Goal: Task Accomplishment & Management: Complete application form

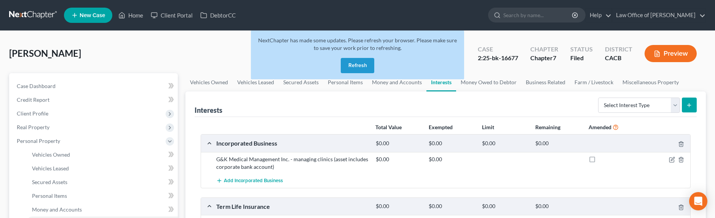
click at [32, 13] on link at bounding box center [33, 15] width 49 height 14
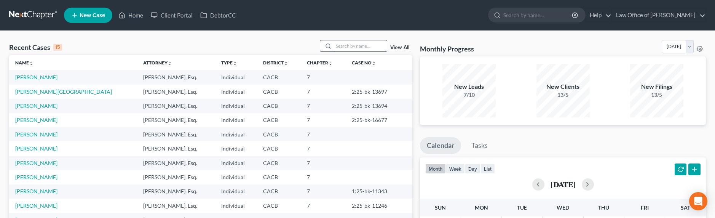
click at [351, 48] on input "search" at bounding box center [359, 45] width 53 height 11
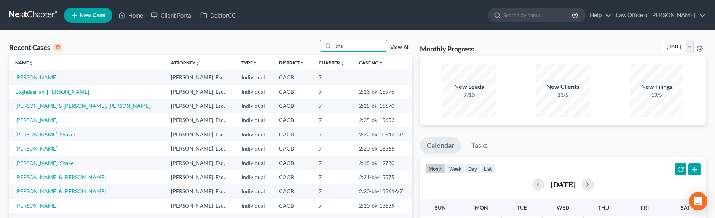
type input "sha"
click at [24, 76] on link "[PERSON_NAME]" at bounding box center [36, 77] width 42 height 6
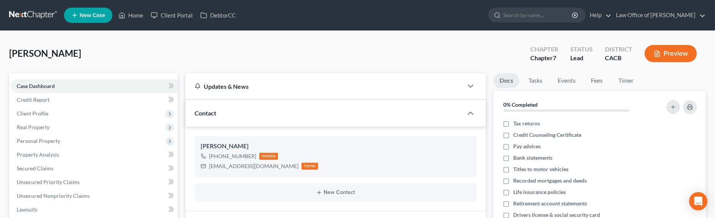
click at [33, 16] on link at bounding box center [33, 15] width 49 height 14
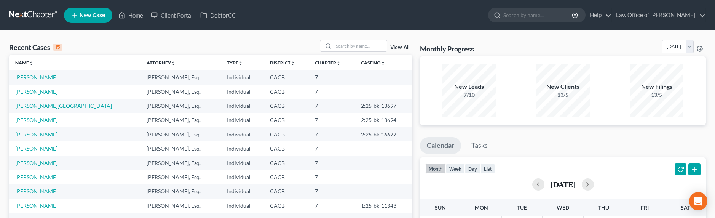
click at [30, 78] on link "[PERSON_NAME]" at bounding box center [36, 77] width 42 height 6
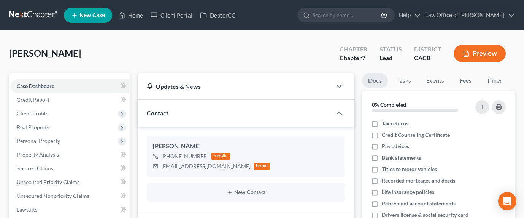
click at [32, 20] on link at bounding box center [33, 15] width 49 height 14
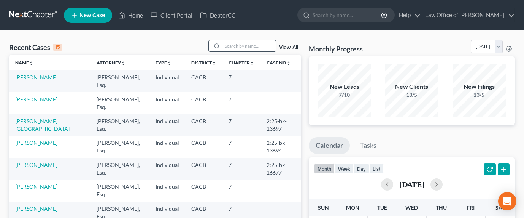
click at [243, 43] on input "search" at bounding box center [249, 45] width 53 height 11
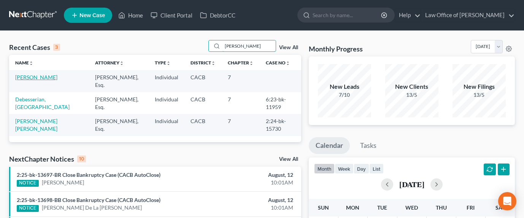
type input "[PERSON_NAME]"
click at [18, 76] on link "[PERSON_NAME]" at bounding box center [36, 77] width 42 height 6
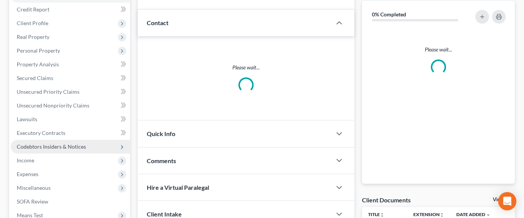
scroll to position [166, 0]
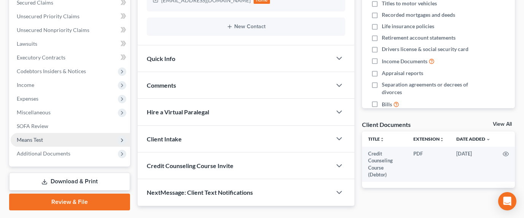
click at [31, 137] on span "Means Test" at bounding box center [30, 139] width 26 height 6
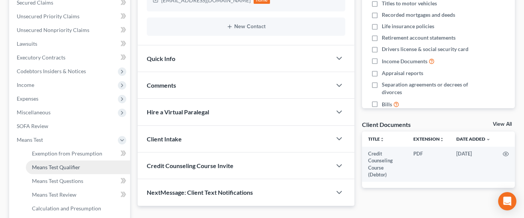
click at [69, 164] on span "Means Test Qualifier" at bounding box center [56, 167] width 48 height 6
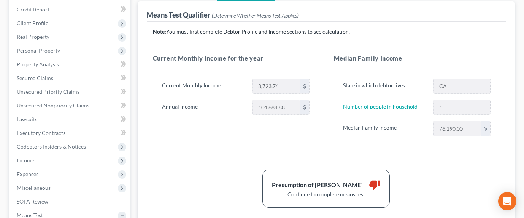
scroll to position [111, 0]
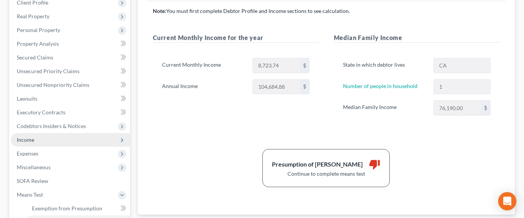
click at [30, 142] on span "Income" at bounding box center [26, 139] width 18 height 6
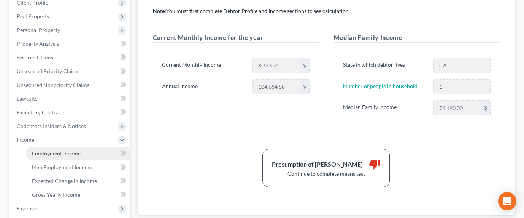
click at [44, 156] on link "Employment Income" at bounding box center [78, 154] width 104 height 14
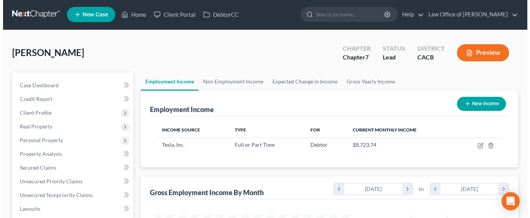
scroll to position [136, 212]
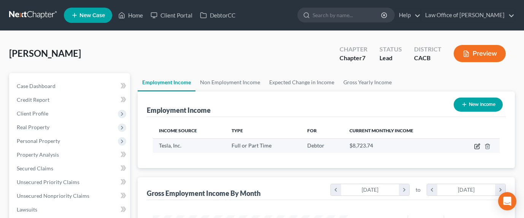
click at [478, 145] on icon "button" at bounding box center [477, 144] width 3 height 3
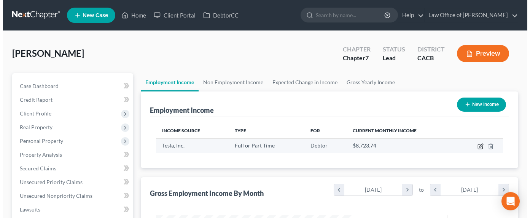
scroll to position [136, 214]
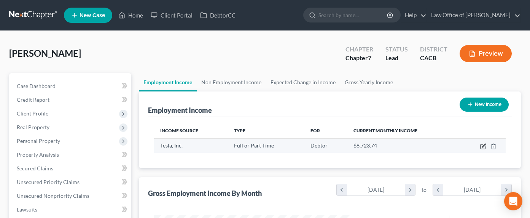
select select "0"
select select "4"
select select "0"
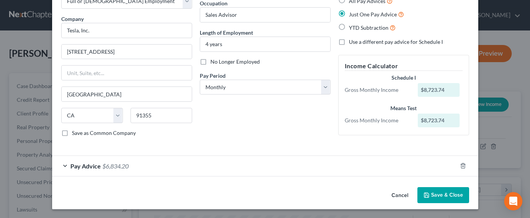
click at [118, 162] on span "$6,834.20" at bounding box center [115, 165] width 26 height 7
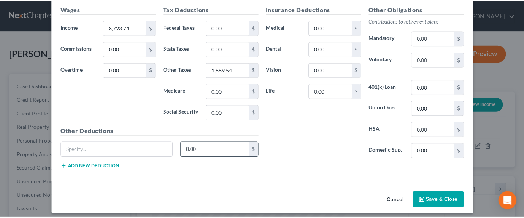
scroll to position [236, 0]
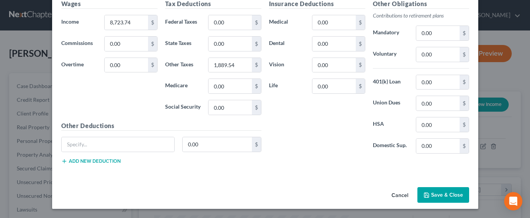
click at [444, 197] on button "Save & Close" at bounding box center [443, 195] width 52 height 16
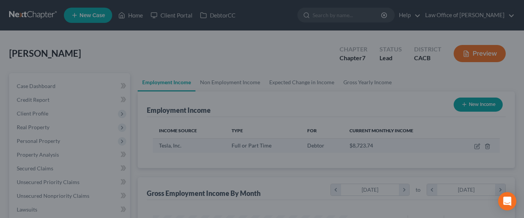
scroll to position [380405, 380330]
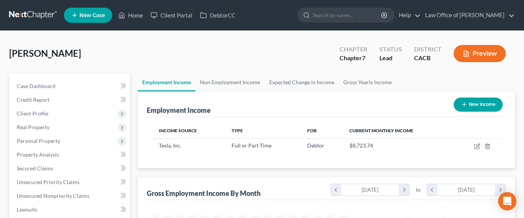
click at [140, 57] on div "[PERSON_NAME] Upgraded Chapter Chapter 7 Status Lead District CACB Preview" at bounding box center [262, 56] width 506 height 33
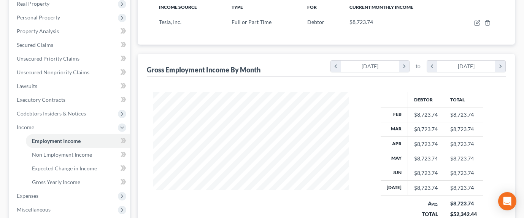
scroll to position [175, 0]
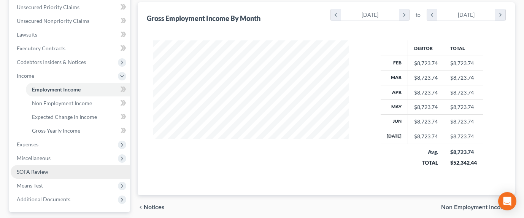
click at [36, 173] on span "SOFA Review" at bounding box center [33, 171] width 32 height 6
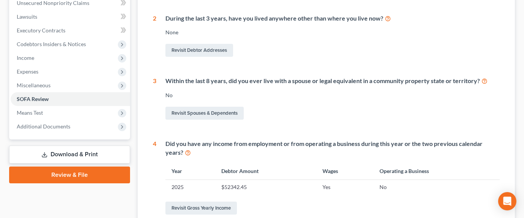
scroll to position [260, 0]
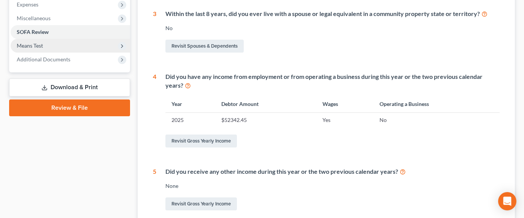
click at [20, 44] on span "Means Test" at bounding box center [30, 45] width 26 height 6
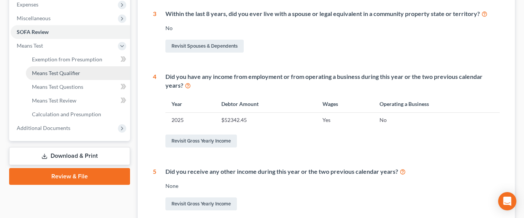
click at [57, 73] on span "Means Test Qualifier" at bounding box center [56, 73] width 48 height 6
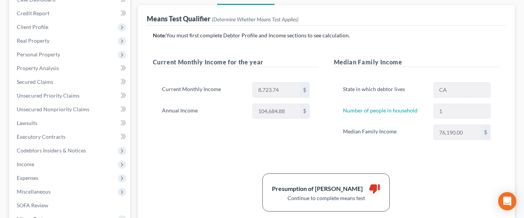
scroll to position [99, 0]
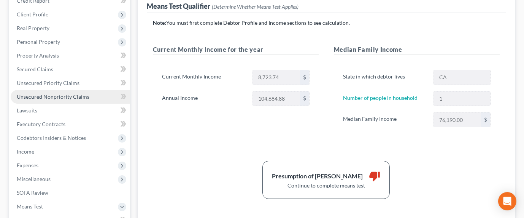
click at [64, 101] on link "Unsecured Nonpriority Claims" at bounding box center [70, 97] width 119 height 14
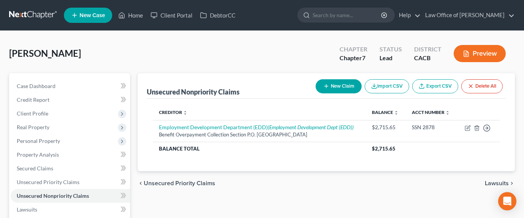
scroll to position [77, 0]
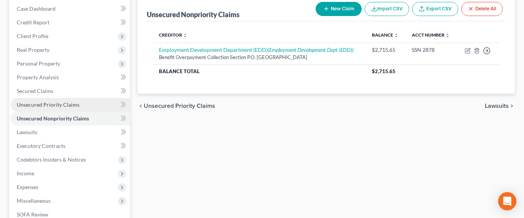
click at [44, 108] on link "Unsecured Priority Claims" at bounding box center [70, 105] width 119 height 14
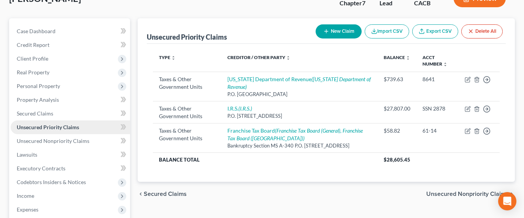
scroll to position [78, 0]
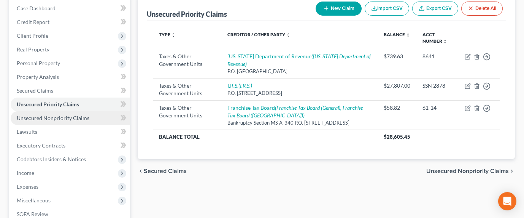
click at [49, 119] on span "Unsecured Nonpriority Claims" at bounding box center [53, 118] width 73 height 6
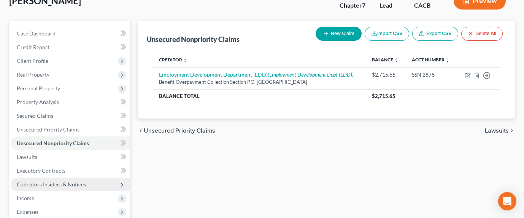
scroll to position [79, 0]
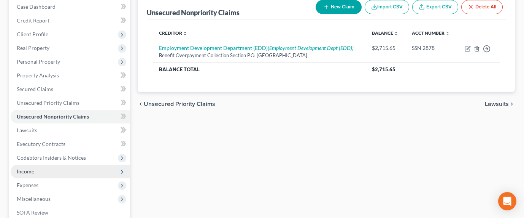
click at [25, 172] on span "Income" at bounding box center [26, 171] width 18 height 6
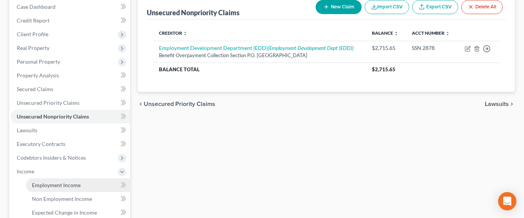
click at [45, 184] on span "Employment Income" at bounding box center [56, 185] width 49 height 6
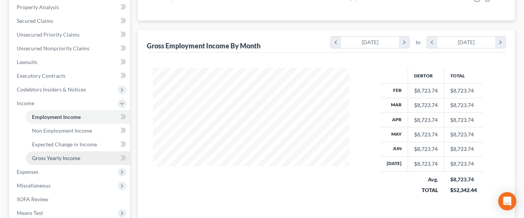
scroll to position [166, 0]
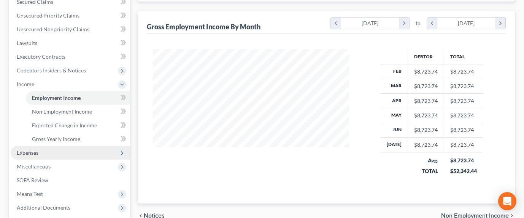
click at [31, 156] on span "Expenses" at bounding box center [70, 153] width 119 height 14
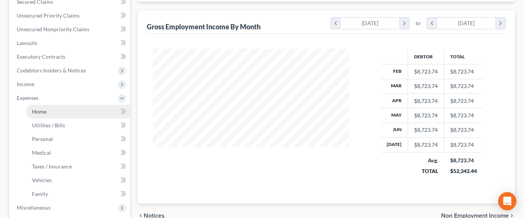
click at [38, 110] on span "Home" at bounding box center [39, 111] width 14 height 6
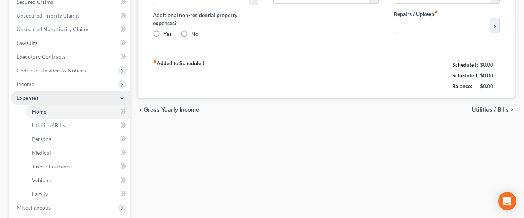
type input "1,450.00"
type input "0.00"
radio input "true"
type input "0.00"
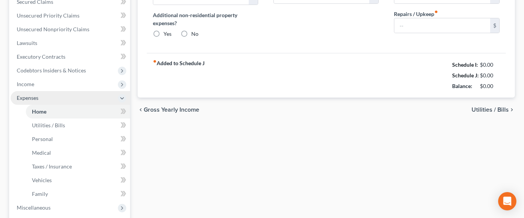
type input "0.00"
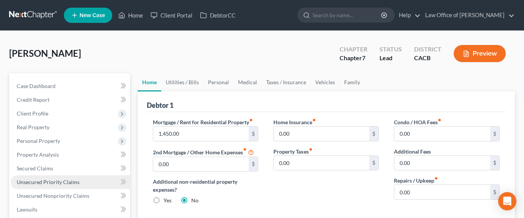
click at [38, 181] on span "Unsecured Priority Claims" at bounding box center [48, 181] width 63 height 6
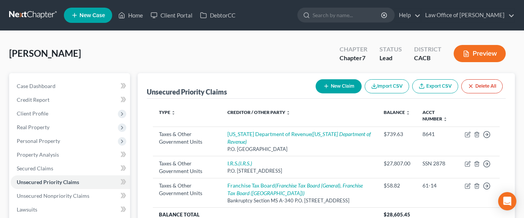
click at [217, 60] on div "[PERSON_NAME] Upgraded Chapter Chapter 7 Status Lead District CACB Preview" at bounding box center [262, 56] width 506 height 33
click at [333, 84] on button "New Claim" at bounding box center [339, 86] width 46 height 14
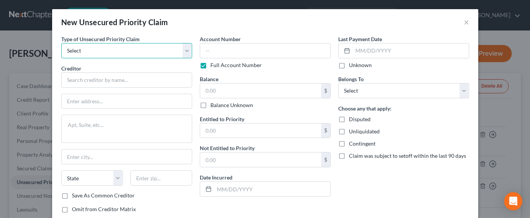
click at [137, 52] on select "Select Taxes & Other Government Units Domestic Support Obligations Extensions o…" at bounding box center [126, 50] width 131 height 15
select select "0"
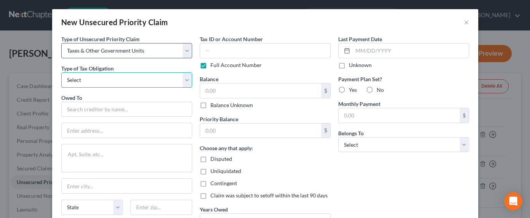
click at [121, 83] on select "Select Federal City State Franchise Tax Board Other" at bounding box center [126, 79] width 131 height 15
select select "2"
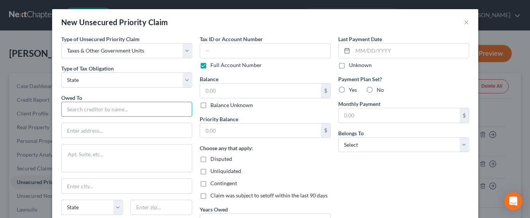
click at [112, 110] on input "text" at bounding box center [126, 109] width 131 height 15
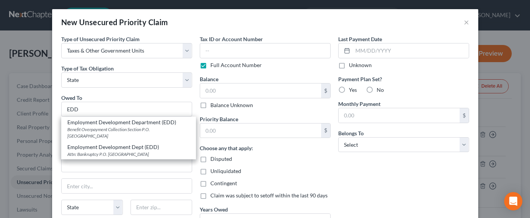
click at [96, 123] on div "Employment Development Department (EDD)" at bounding box center [128, 122] width 123 height 8
type input "Employment Development Department (EDD)"
type input "Benefit Overpayment Collection Section"
type textarea "P.O. Box 826218"
type input "[GEOGRAPHIC_DATA]"
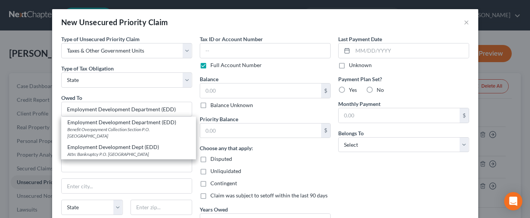
select select "4"
type input "94230"
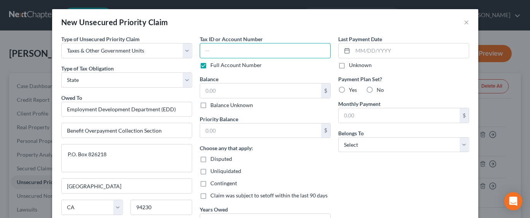
click at [228, 52] on input "text" at bounding box center [265, 50] width 131 height 15
type input "SSN 2878"
type input "2,000"
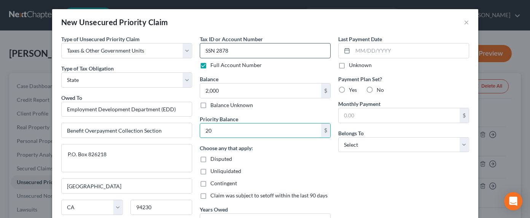
type input "2"
type input "0.00"
click at [357, 146] on select "Select Debtor 1 Only Debtor 2 Only Debtor 1 And Debtor 2 Only At Least One Of T…" at bounding box center [403, 144] width 131 height 15
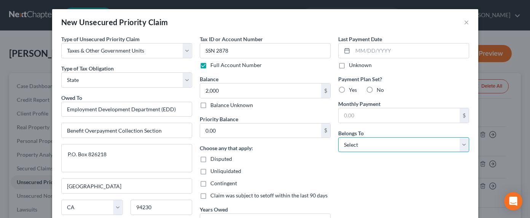
select select "0"
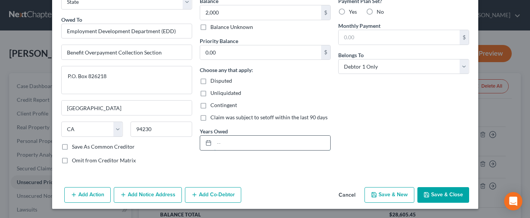
click at [224, 147] on input "text" at bounding box center [272, 142] width 116 height 14
click at [243, 149] on input "[DATE]-[DATE]" at bounding box center [272, 142] width 116 height 14
drag, startPoint x: 247, startPoint y: 145, endPoint x: 195, endPoint y: 145, distance: 51.4
click at [196, 145] on div "Tax ID or Account Number SSN 2878 Full Account Number Balance 2,000.00 $ Balanc…" at bounding box center [265, 63] width 139 height 213
type input "2024"
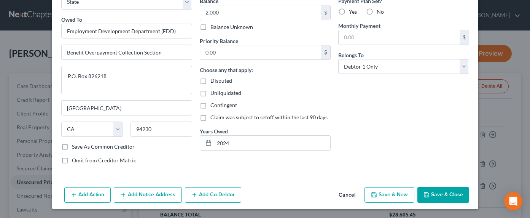
click at [141, 194] on button "Add Notice Address" at bounding box center [148, 195] width 68 height 16
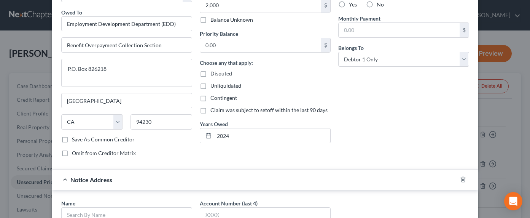
scroll to position [95, 0]
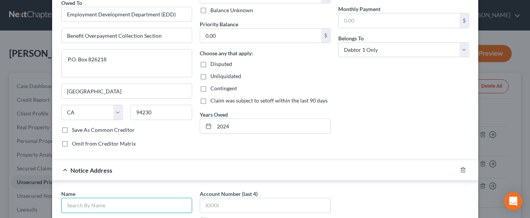
click at [114, 205] on input "text" at bounding box center [126, 205] width 131 height 15
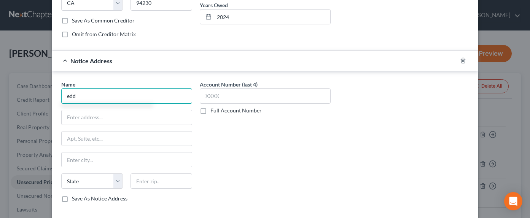
scroll to position [242, 0]
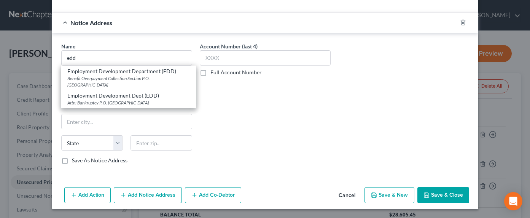
drag, startPoint x: 143, startPoint y: 100, endPoint x: 156, endPoint y: 95, distance: 13.4
click at [145, 99] on div "Attn: Bankruptcy P.O. [GEOGRAPHIC_DATA]" at bounding box center [128, 102] width 123 height 6
type input "Employment Development Dept (EDD)"
type input "Attn: Bankruptcy"
type input "P.O. Box 826805"
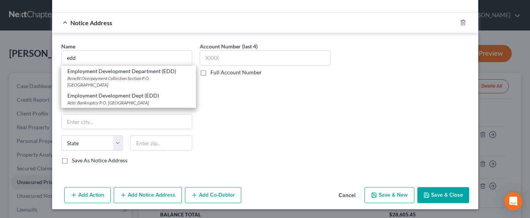
type input "[GEOGRAPHIC_DATA]"
select select "4"
type input "94205"
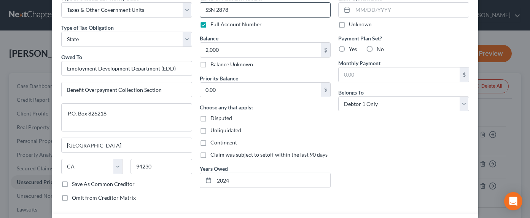
scroll to position [0, 0]
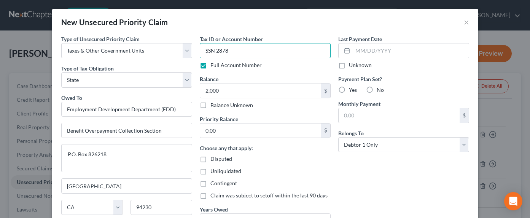
drag, startPoint x: 238, startPoint y: 54, endPoint x: 190, endPoint y: 50, distance: 47.8
click at [190, 50] on div "Type of Unsecured Priority Claim * Select Taxes & Other Government Units Domest…" at bounding box center [265, 141] width 416 height 213
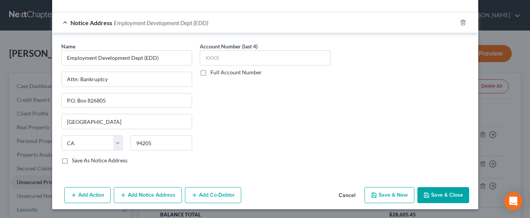
click at [236, 69] on label "Full Account Number" at bounding box center [235, 72] width 51 height 8
click at [218, 69] on input "Full Account Number" at bounding box center [215, 70] width 5 height 5
click at [230, 59] on input "text" at bounding box center [265, 57] width 131 height 15
paste input "SSN 2878"
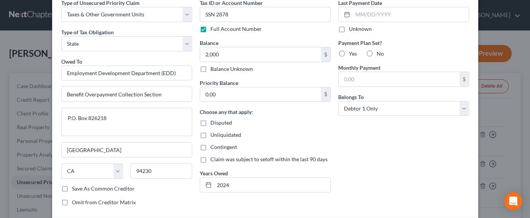
scroll to position [0, 0]
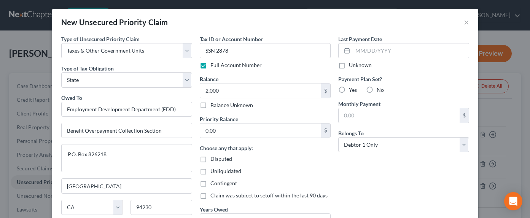
type input "SSN 2878"
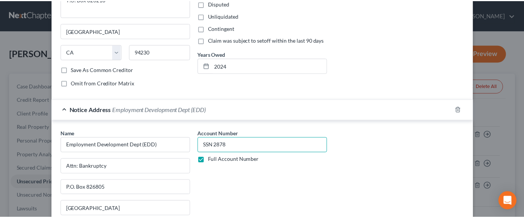
scroll to position [242, 0]
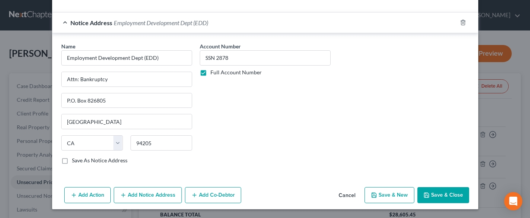
click at [432, 191] on button "Save & Close" at bounding box center [443, 195] width 52 height 16
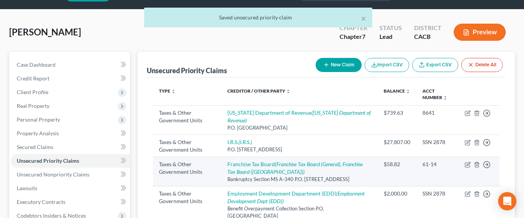
scroll to position [77, 0]
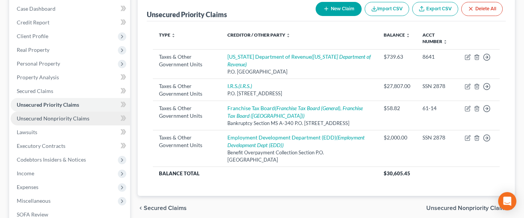
click at [66, 117] on span "Unsecured Nonpriority Claims" at bounding box center [53, 118] width 73 height 6
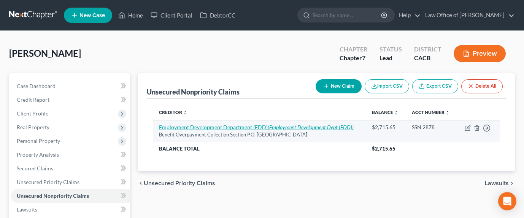
click at [182, 126] on link "Employment Development Department (EDD) (Employment Development Dept (EDD))" at bounding box center [256, 127] width 195 height 6
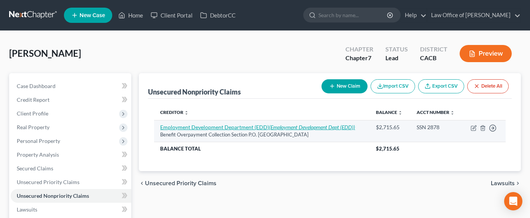
select select "4"
select select "14"
select select "0"
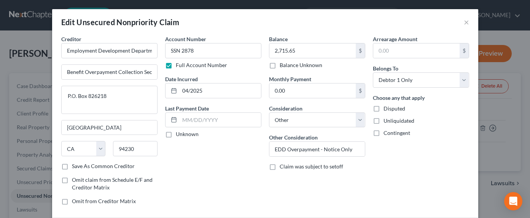
click at [467, 22] on div "Edit Unsecured Nonpriority Claim ×" at bounding box center [265, 22] width 426 height 26
click at [464, 22] on button "×" at bounding box center [466, 22] width 5 height 9
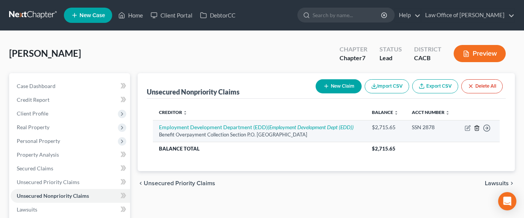
click at [478, 127] on line "button" at bounding box center [478, 128] width 0 height 2
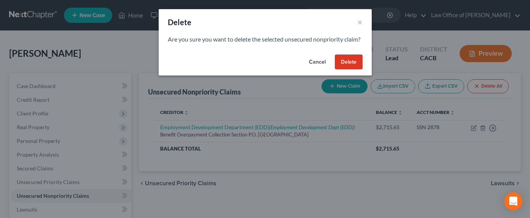
click at [349, 69] on button "Delete" at bounding box center [349, 61] width 28 height 15
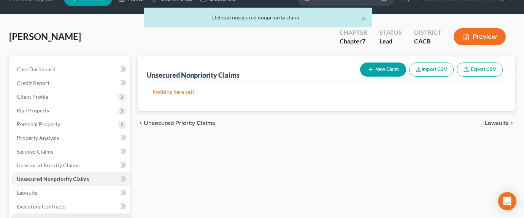
scroll to position [94, 0]
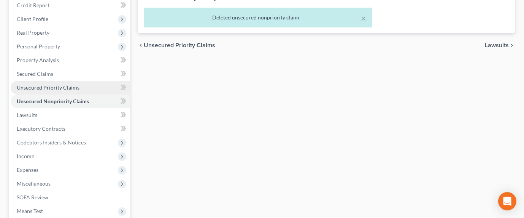
click at [41, 89] on span "Unsecured Priority Claims" at bounding box center [48, 87] width 63 height 6
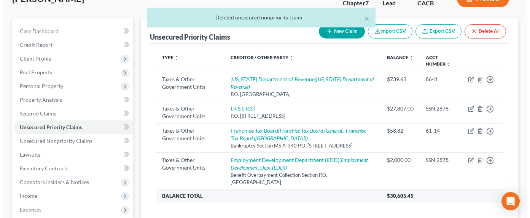
scroll to position [111, 0]
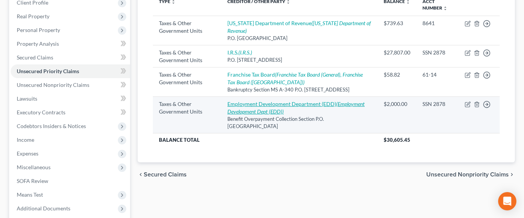
click at [282, 108] on link "Employment Development Department (EDD) (Employment Development Dept (EDD))" at bounding box center [296, 107] width 137 height 14
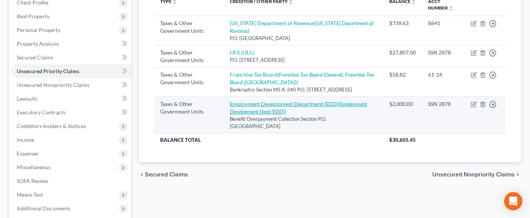
select select "2"
select select "4"
select select "0"
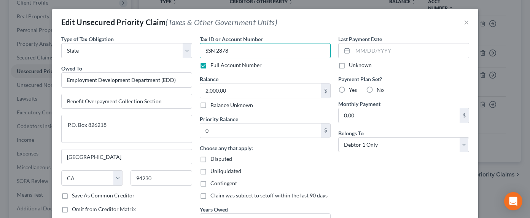
click at [236, 45] on input "SSN 2878" at bounding box center [265, 50] width 131 height 15
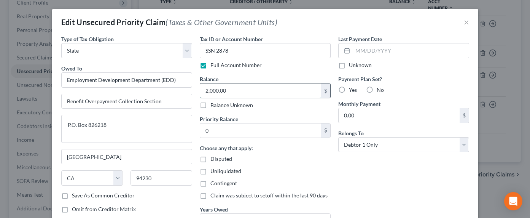
click at [227, 92] on input "2,000.00" at bounding box center [260, 90] width 121 height 14
click at [236, 92] on input "2,000.00" at bounding box center [260, 90] width 121 height 14
drag, startPoint x: 235, startPoint y: 91, endPoint x: 191, endPoint y: 88, distance: 43.9
click at [188, 89] on div "Type of Tax Obligation * Select Federal City State Franchise Tax Board Other Ow…" at bounding box center [265, 134] width 416 height 199
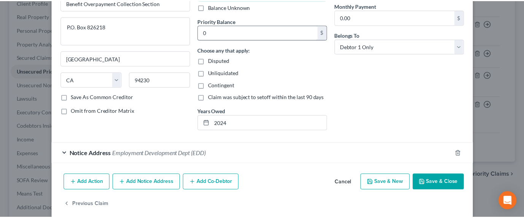
scroll to position [107, 0]
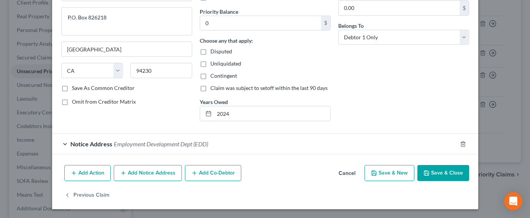
type input "2,340"
click at [447, 170] on button "Save & Close" at bounding box center [443, 173] width 52 height 16
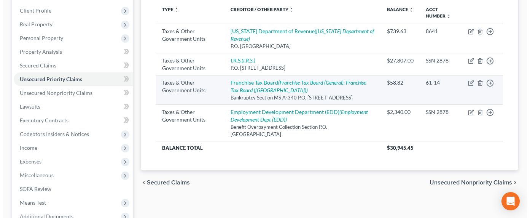
scroll to position [94, 0]
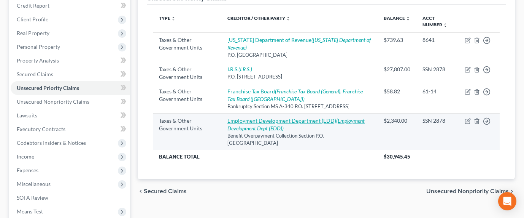
click at [273, 126] on link "Employment Development Department (EDD) (Employment Development Dept (EDD))" at bounding box center [296, 124] width 137 height 14
select select "2"
select select "4"
select select "0"
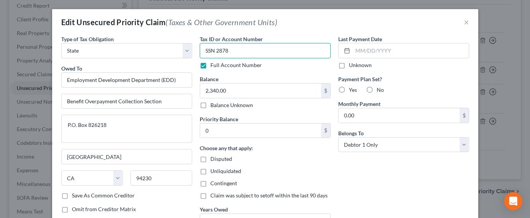
drag, startPoint x: 244, startPoint y: 49, endPoint x: 198, endPoint y: 46, distance: 46.1
click at [200, 46] on input "SSN 2878" at bounding box center [265, 50] width 131 height 15
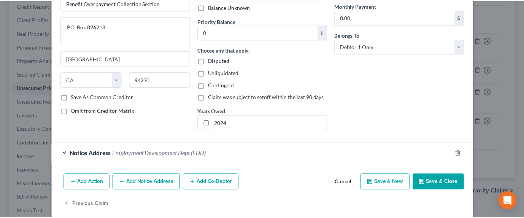
scroll to position [107, 0]
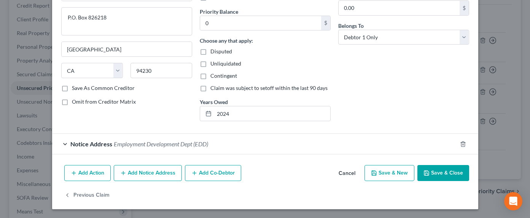
type input "187-0083840"
click at [434, 167] on button "Save & Close" at bounding box center [443, 173] width 52 height 16
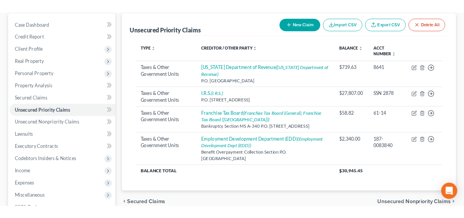
scroll to position [0, 0]
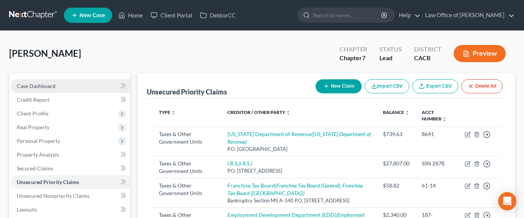
click at [29, 86] on span "Case Dashboard" at bounding box center [36, 86] width 39 height 6
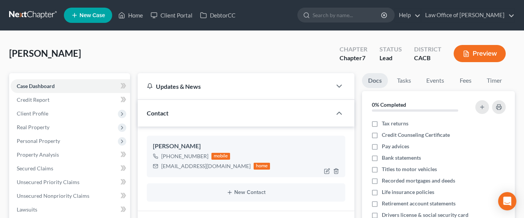
drag, startPoint x: 233, startPoint y: 167, endPoint x: 159, endPoint y: 168, distance: 74.2
click at [159, 168] on div "[EMAIL_ADDRESS][DOMAIN_NAME] home" at bounding box center [212, 166] width 118 height 10
copy div "[EMAIL_ADDRESS][DOMAIN_NAME]"
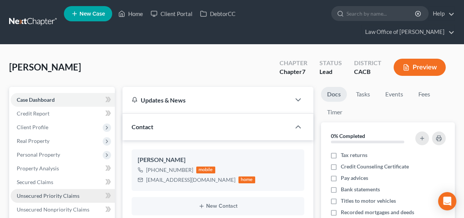
click at [48, 192] on span "Unsecured Priority Claims" at bounding box center [48, 195] width 63 height 6
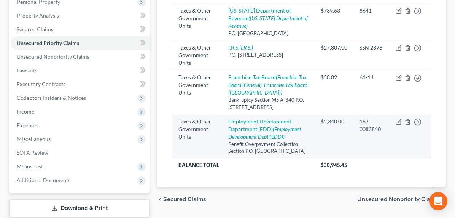
scroll to position [148, 0]
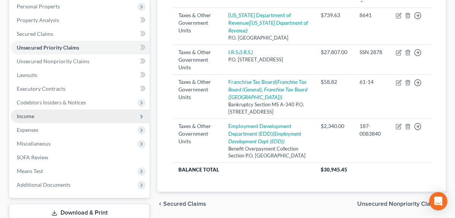
click at [24, 115] on span "Income" at bounding box center [26, 116] width 18 height 6
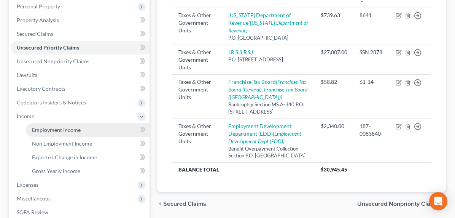
click at [43, 129] on span "Employment Income" at bounding box center [56, 129] width 49 height 6
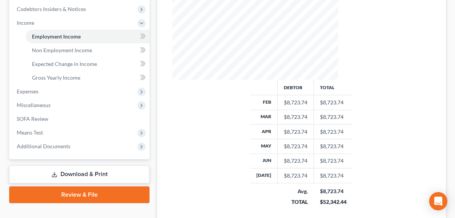
scroll to position [255, 0]
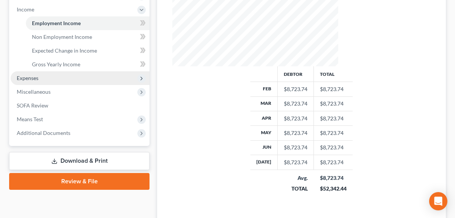
click at [33, 78] on span "Expenses" at bounding box center [28, 78] width 22 height 6
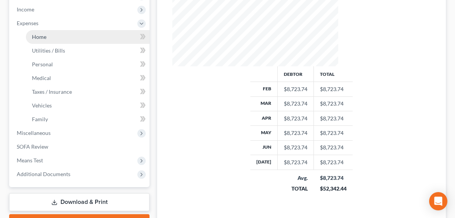
click at [38, 35] on span "Home" at bounding box center [39, 36] width 14 height 6
click at [38, 33] on span "Home" at bounding box center [39, 36] width 14 height 6
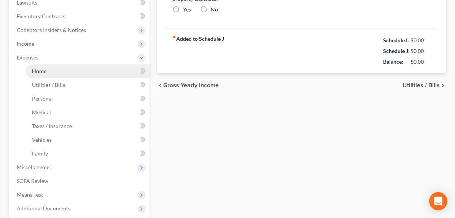
type input "1,450.00"
type input "0.00"
radio input "true"
type input "0.00"
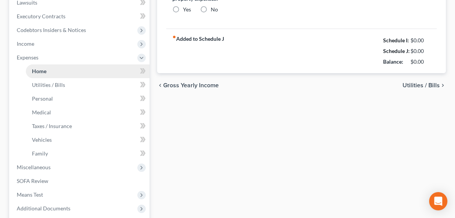
type input "0.00"
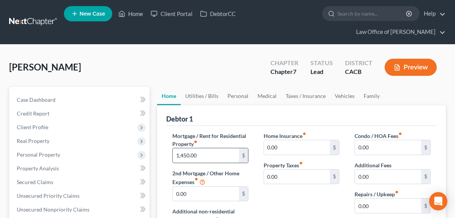
click at [173, 161] on input "1,450.00" at bounding box center [206, 155] width 66 height 14
click at [173, 156] on input "1,450.00" at bounding box center [206, 155] width 66 height 14
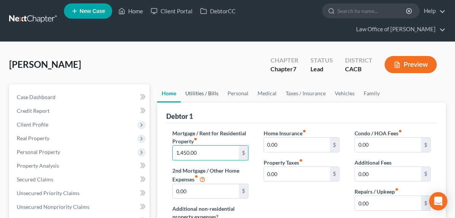
scroll to position [3, 0]
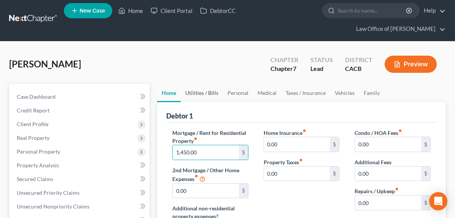
click at [181, 91] on link "Utilities / Bills" at bounding box center [202, 93] width 42 height 18
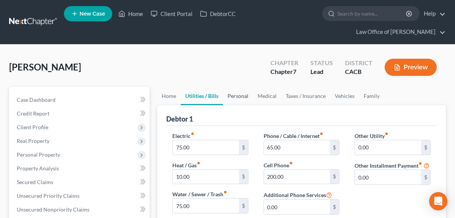
click at [223, 97] on link "Personal" at bounding box center [238, 96] width 30 height 18
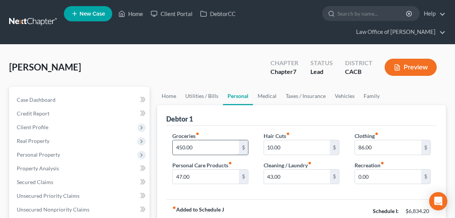
click at [173, 148] on input "450.00" at bounding box center [206, 147] width 66 height 14
click at [173, 147] on input "450.00" at bounding box center [206, 147] width 66 height 14
drag, startPoint x: 143, startPoint y: 147, endPoint x: 136, endPoint y: 146, distance: 6.9
click at [173, 146] on input "450.00" at bounding box center [206, 147] width 66 height 14
type input "650.00"
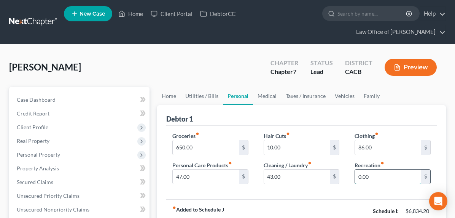
click at [363, 180] on input "0.00" at bounding box center [388, 176] width 66 height 14
click at [368, 176] on input "0.00" at bounding box center [388, 176] width 66 height 14
drag, startPoint x: 369, startPoint y: 175, endPoint x: 338, endPoint y: 173, distance: 31.3
click at [347, 173] on div "Clothing fiber_manual_record 86.00 $ Recreation fiber_manual_record 0.00 $" at bounding box center [392, 161] width 91 height 59
type input "150"
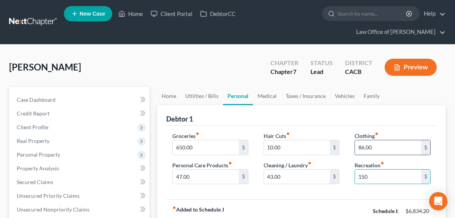
click at [370, 148] on input "86.00" at bounding box center [388, 147] width 66 height 14
drag, startPoint x: 374, startPoint y: 144, endPoint x: 349, endPoint y: 142, distance: 24.5
click at [355, 143] on input "86.00" at bounding box center [388, 147] width 66 height 14
type input "150"
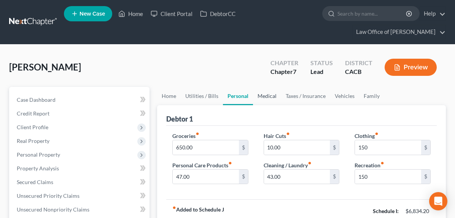
click at [253, 98] on link "Medical" at bounding box center [267, 96] width 28 height 18
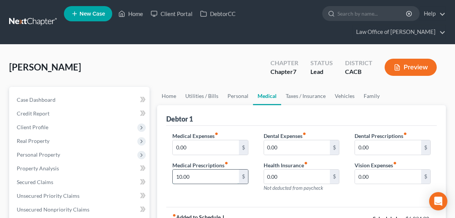
click at [173, 174] on input "10.00" at bounding box center [206, 176] width 66 height 14
click at [173, 150] on input "0.00" at bounding box center [206, 147] width 66 height 14
click at [173, 149] on input "0.00" at bounding box center [206, 147] width 66 height 14
drag, startPoint x: 157, startPoint y: 148, endPoint x: 128, endPoint y: 145, distance: 29.4
click at [165, 145] on div "Medical Expenses fiber_manual_record 0.00 $ Medical Prescriptions fiber_manual_…" at bounding box center [210, 165] width 91 height 66
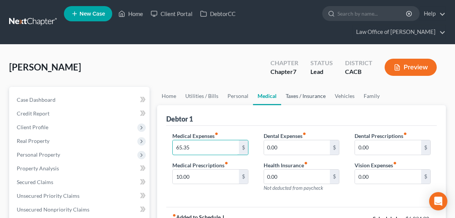
type input "65.35"
click at [281, 100] on link "Taxes / Insurance" at bounding box center [305, 96] width 49 height 18
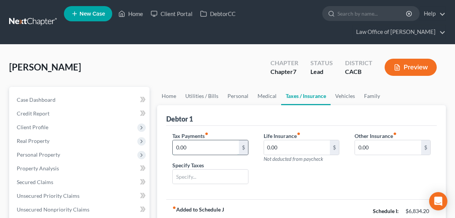
drag, startPoint x: 172, startPoint y: 144, endPoint x: 183, endPoint y: 147, distance: 12.2
click at [183, 147] on input "0.00" at bounding box center [206, 147] width 66 height 14
type input "500"
click at [273, 122] on div "Debtor 1" at bounding box center [301, 115] width 271 height 21
click at [173, 149] on input "500" at bounding box center [206, 147] width 66 height 14
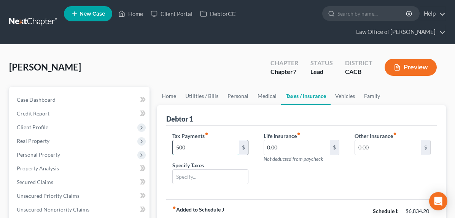
click at [173, 147] on input "500" at bounding box center [206, 147] width 66 height 14
drag, startPoint x: 158, startPoint y: 148, endPoint x: 115, endPoint y: 147, distance: 43.4
click at [331, 98] on link "Vehicles" at bounding box center [345, 96] width 29 height 18
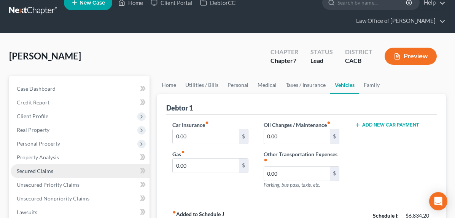
scroll to position [17, 0]
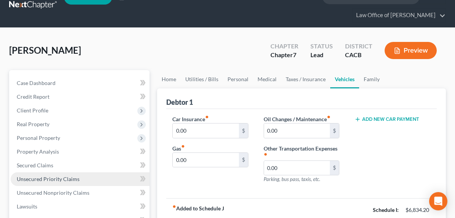
click at [45, 177] on span "Unsecured Priority Claims" at bounding box center [48, 178] width 63 height 6
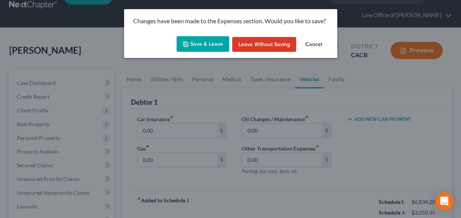
click at [198, 40] on button "Save & Leave" at bounding box center [203, 44] width 53 height 16
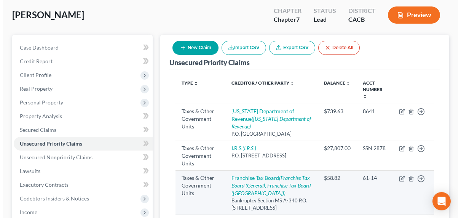
scroll to position [78, 0]
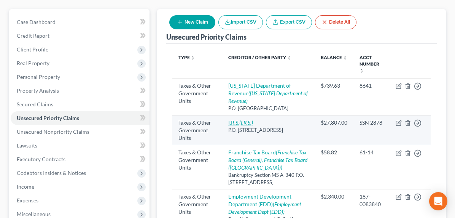
click at [239, 119] on icon "(I.R.S.)" at bounding box center [246, 122] width 14 height 6
select select "0"
select select "39"
select select "0"
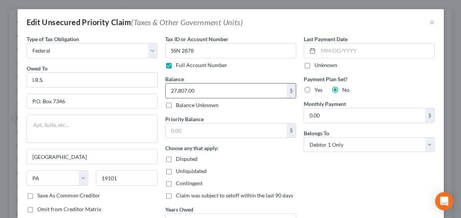
click at [181, 90] on input "27,807.00" at bounding box center [226, 90] width 121 height 14
click at [191, 90] on input "27,807.00" at bounding box center [226, 90] width 121 height 14
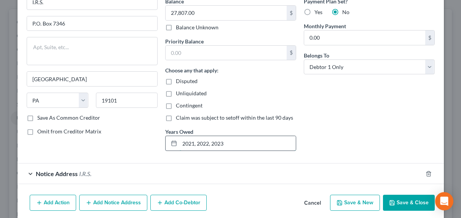
click at [212, 143] on input "2021, 2022, 2023" at bounding box center [238, 143] width 116 height 14
click at [220, 142] on input "2021, 2022, 2023" at bounding box center [238, 143] width 116 height 14
type input "[DATE]-[DATE]"
click at [170, 13] on input "27,807.00" at bounding box center [226, 13] width 121 height 14
click at [194, 12] on input "27,807.00" at bounding box center [226, 13] width 121 height 14
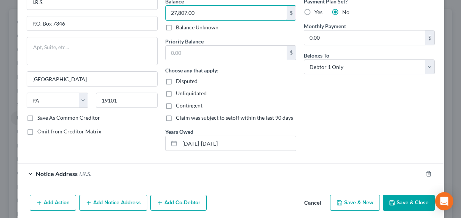
drag, startPoint x: 182, startPoint y: 13, endPoint x: 156, endPoint y: 13, distance: 25.5
click at [156, 13] on div "Type of Tax Obligation * Select Federal City State Franchise Tax Board Other Ow…" at bounding box center [231, 56] width 416 height 199
type input "52,807"
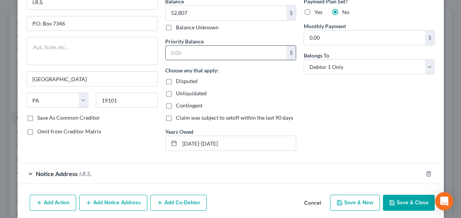
click at [195, 52] on input "text" at bounding box center [226, 53] width 121 height 14
type input "41,274"
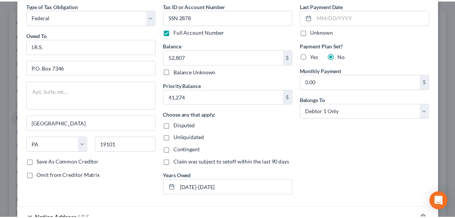
scroll to position [107, 0]
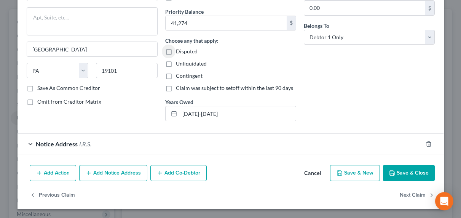
click at [406, 172] on button "Save & Close" at bounding box center [409, 173] width 52 height 16
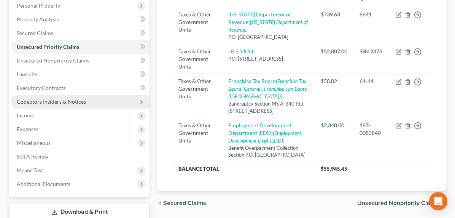
scroll to position [160, 0]
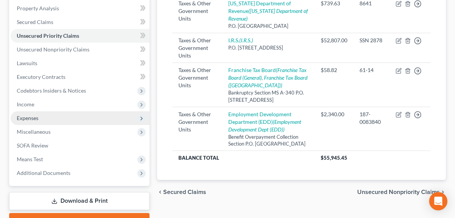
click at [29, 118] on span "Expenses" at bounding box center [28, 118] width 22 height 6
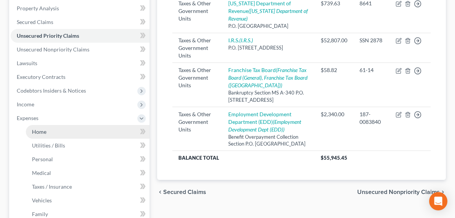
click at [40, 132] on span "Home" at bounding box center [39, 131] width 14 height 6
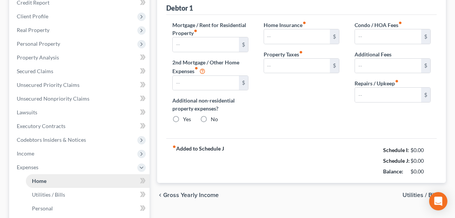
type input "1,450.00"
type input "0.00"
radio input "true"
type input "0.00"
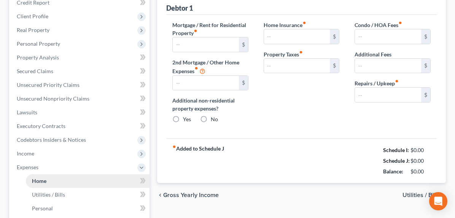
type input "0.00"
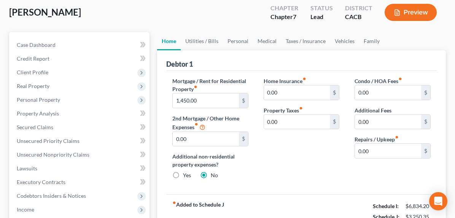
scroll to position [3, 0]
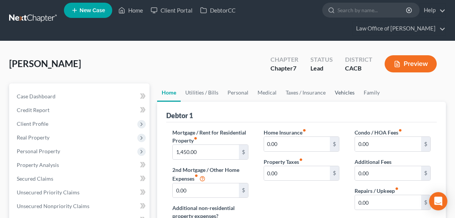
click at [330, 92] on link "Vehicles" at bounding box center [344, 92] width 29 height 18
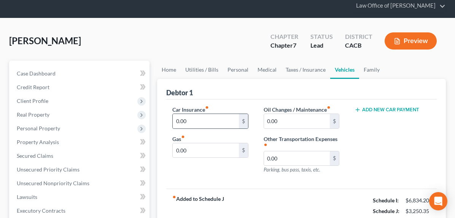
scroll to position [31, 0]
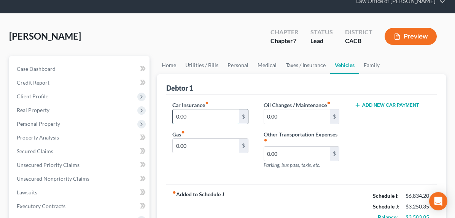
click at [177, 115] on input "0.00" at bounding box center [206, 116] width 66 height 14
click at [180, 115] on input "0.00" at bounding box center [206, 116] width 66 height 14
drag, startPoint x: 179, startPoint y: 116, endPoint x: 120, endPoint y: 113, distance: 59.0
click at [264, 147] on input "0.00" at bounding box center [297, 154] width 66 height 14
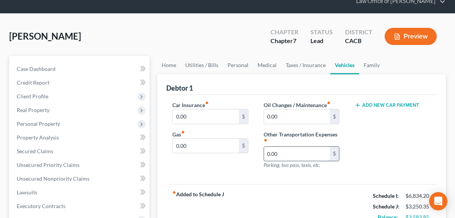
click at [264, 147] on input "0.00" at bounding box center [297, 154] width 66 height 14
drag, startPoint x: 264, startPoint y: 148, endPoint x: 238, endPoint y: 144, distance: 26.2
click at [256, 144] on div "Oil Changes / Maintenance fiber_manual_record 0.00 $ Other Transportation Expen…" at bounding box center [301, 138] width 91 height 74
drag, startPoint x: 273, startPoint y: 147, endPoint x: 279, endPoint y: 144, distance: 7.1
click at [273, 147] on input "150" at bounding box center [297, 154] width 66 height 14
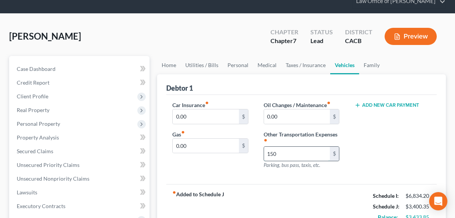
click at [264, 147] on input "150" at bounding box center [297, 154] width 66 height 14
drag, startPoint x: 256, startPoint y: 147, endPoint x: 217, endPoint y: 146, distance: 39.6
click at [217, 146] on div "Car Insurance fiber_manual_record 0.00 $ Gas fiber_manual_record 0.00 $ Oil Cha…" at bounding box center [302, 138] width 274 height 74
type input "500"
click at [351, 139] on div "Add New Car Payment" at bounding box center [392, 138] width 91 height 74
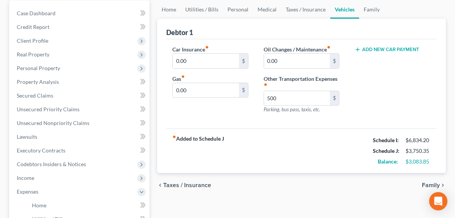
scroll to position [86, 0]
click at [359, 12] on link "Family" at bounding box center [371, 10] width 25 height 18
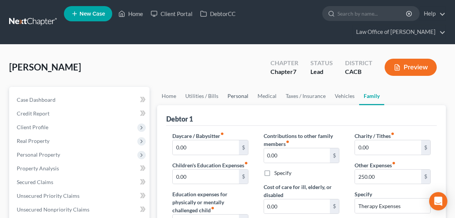
click at [223, 93] on link "Personal" at bounding box center [238, 96] width 30 height 18
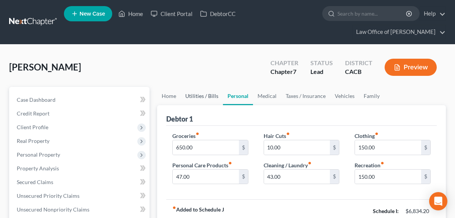
click at [181, 96] on link "Utilities / Bills" at bounding box center [202, 96] width 42 height 18
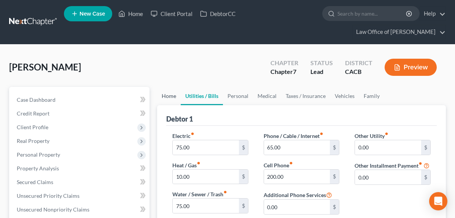
click at [157, 98] on link "Home" at bounding box center [169, 96] width 24 height 18
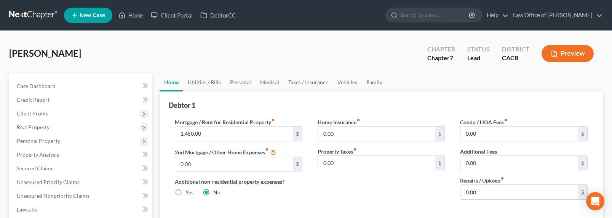
click at [530, 47] on button "Preview" at bounding box center [567, 53] width 52 height 17
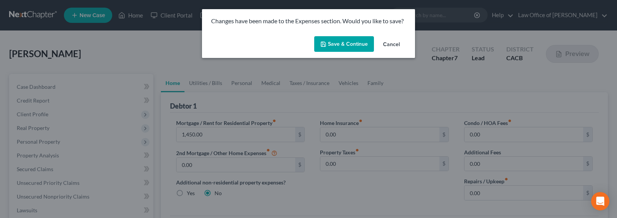
click at [356, 45] on button "Save & Continue" at bounding box center [344, 44] width 60 height 16
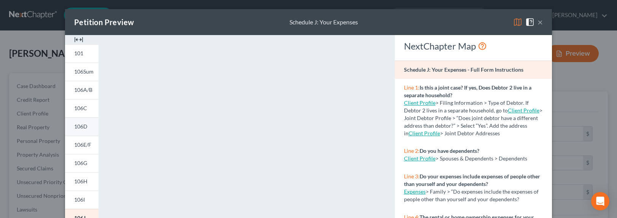
click at [75, 129] on span "106D" at bounding box center [80, 126] width 13 height 6
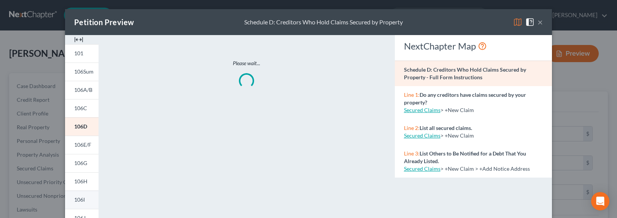
click at [77, 199] on span "106I" at bounding box center [79, 199] width 11 height 6
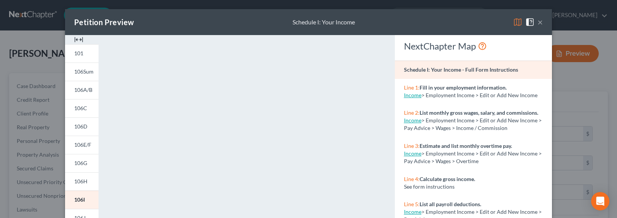
click at [530, 24] on button "×" at bounding box center [540, 22] width 5 height 9
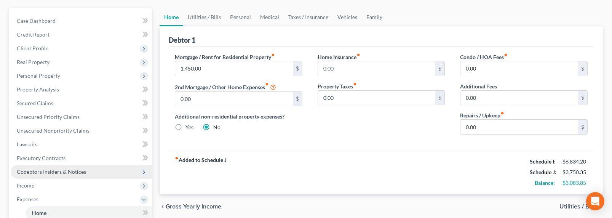
scroll to position [79, 0]
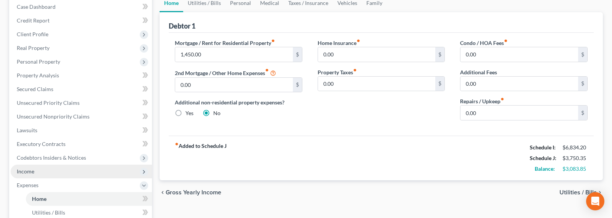
click at [30, 170] on span "Income" at bounding box center [26, 171] width 18 height 6
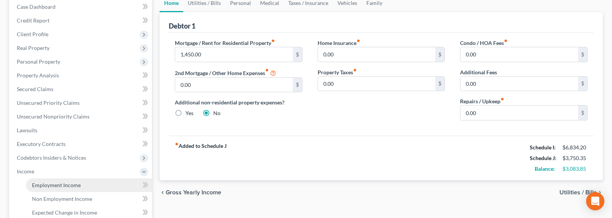
click at [44, 185] on span "Employment Income" at bounding box center [56, 185] width 49 height 6
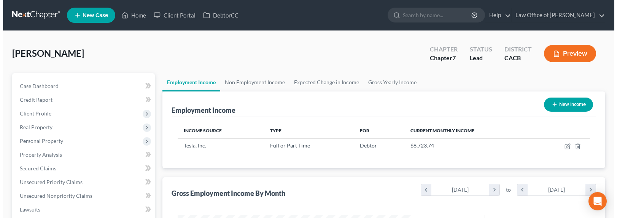
scroll to position [136, 249]
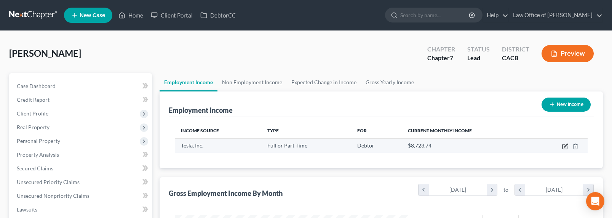
click at [530, 145] on icon "button" at bounding box center [565, 146] width 6 height 6
select select "0"
select select "4"
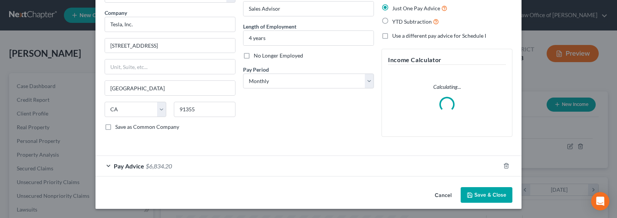
scroll to position [56, 0]
click at [154, 167] on span "$6,834.20" at bounding box center [159, 165] width 26 height 7
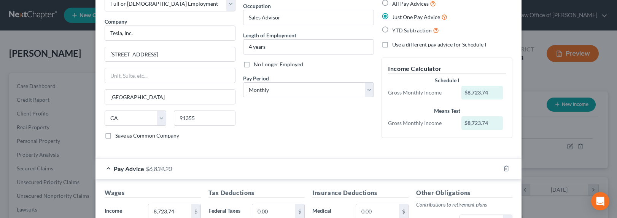
scroll to position [0, 0]
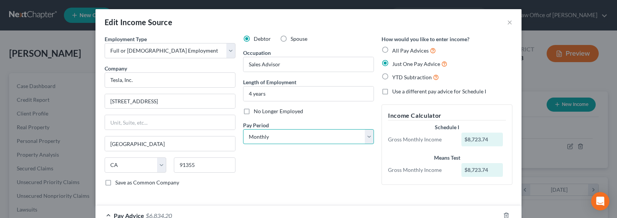
click at [282, 139] on select "Select Monthly Twice Monthly Every Other Week Weekly" at bounding box center [308, 136] width 131 height 15
select select "1"
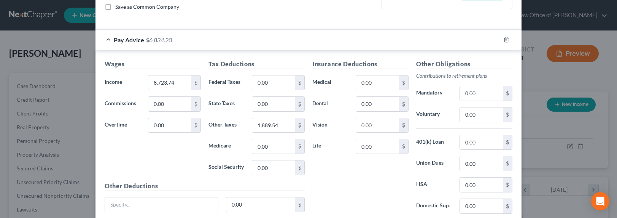
scroll to position [236, 0]
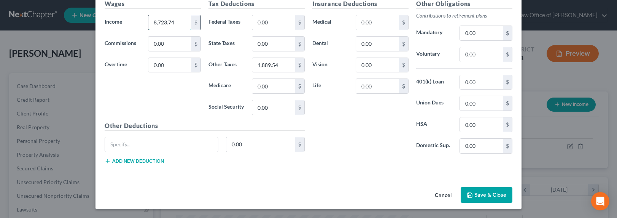
click at [153, 22] on input "8,723.74" at bounding box center [169, 22] width 43 height 14
click at [179, 22] on input "8,723.74" at bounding box center [169, 22] width 43 height 14
drag, startPoint x: 181, startPoint y: 22, endPoint x: 132, endPoint y: 22, distance: 48.7
click at [132, 22] on div "Income * 8,723.74 $" at bounding box center [153, 22] width 104 height 15
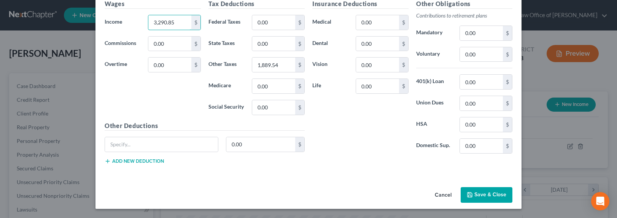
type input "3,290.85"
type input "449.45"
drag, startPoint x: 377, startPoint y: 23, endPoint x: 401, endPoint y: 20, distance: 24.2
click at [401, 20] on div "0.00 $" at bounding box center [382, 22] width 53 height 15
type input "219.05"
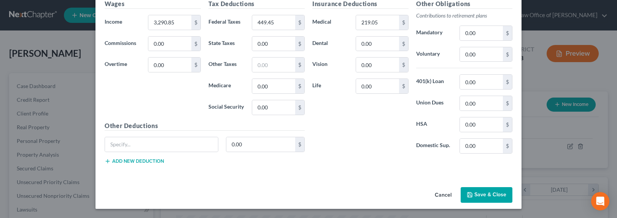
click at [487, 198] on button "Save & Close" at bounding box center [487, 195] width 52 height 16
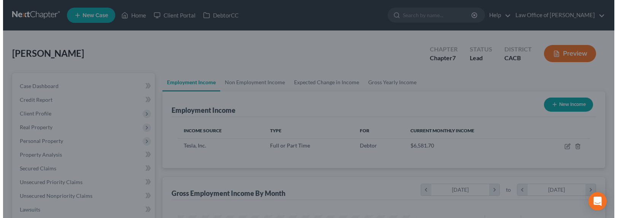
scroll to position [380405, 380292]
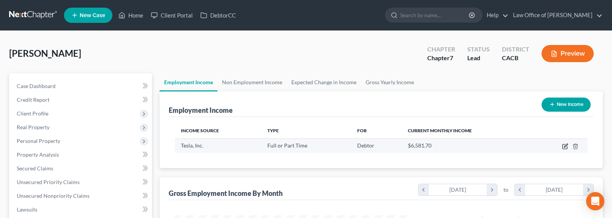
click at [530, 146] on icon "button" at bounding box center [565, 144] width 3 height 3
select select "0"
select select "4"
select select "1"
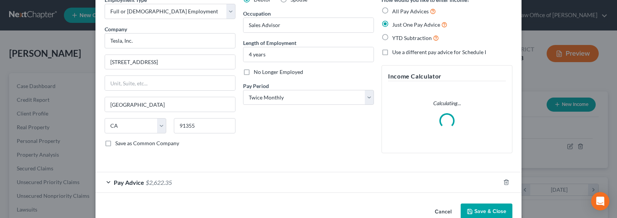
scroll to position [56, 0]
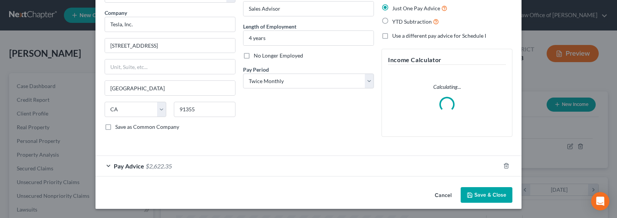
click at [158, 166] on span "$2,622.35" at bounding box center [159, 165] width 26 height 7
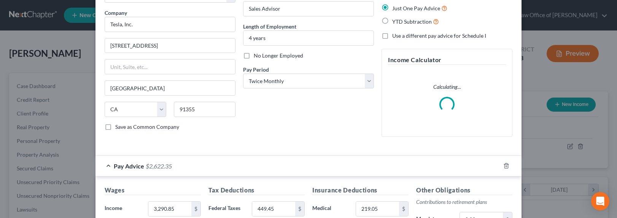
scroll to position [242, 0]
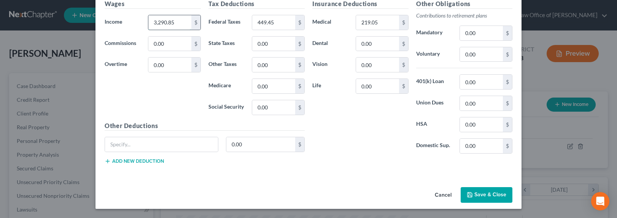
click at [159, 28] on input "3,290.85" at bounding box center [169, 22] width 43 height 14
click at [161, 24] on input "3,290.85" at bounding box center [169, 22] width 43 height 14
click at [156, 23] on input "3,290.85" at bounding box center [169, 22] width 43 height 14
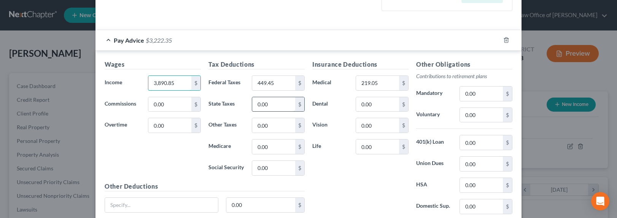
scroll to position [187, 0]
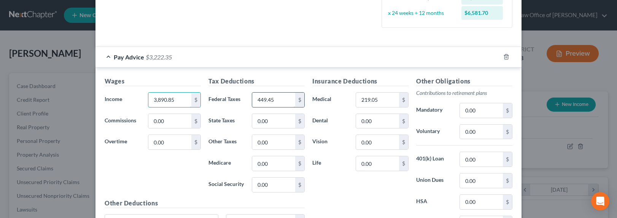
type input "3,890.85"
click at [263, 101] on input "449.45" at bounding box center [273, 99] width 43 height 14
click at [260, 100] on input "449.45" at bounding box center [273, 99] width 43 height 14
click at [255, 99] on input "449.45" at bounding box center [273, 99] width 43 height 14
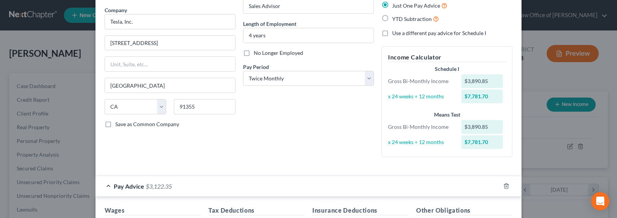
scroll to position [101, 0]
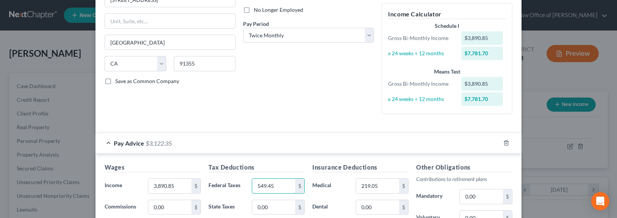
type input "549.45"
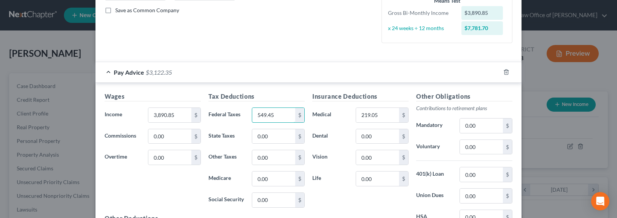
scroll to position [189, 0]
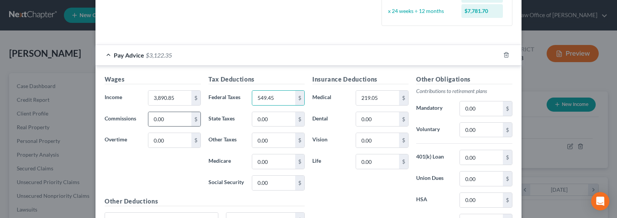
click at [148, 117] on div "0.00 $" at bounding box center [174, 118] width 53 height 15
click at [156, 102] on input "3,890.85" at bounding box center [169, 98] width 43 height 14
click at [274, 99] on input "549.45" at bounding box center [273, 98] width 43 height 14
click at [369, 100] on input "219.05" at bounding box center [377, 98] width 43 height 14
click at [366, 97] on input "219.05" at bounding box center [377, 98] width 43 height 14
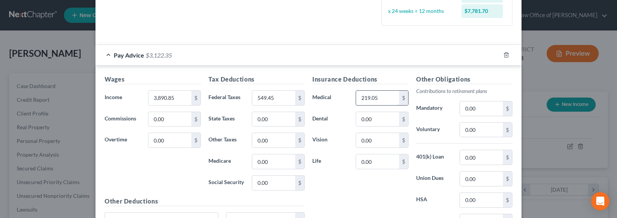
drag, startPoint x: 362, startPoint y: 97, endPoint x: 355, endPoint y: 97, distance: 6.8
click at [356, 97] on input "219.05" at bounding box center [377, 98] width 43 height 14
type input "319.05"
click at [156, 99] on input "3,890.85" at bounding box center [169, 98] width 43 height 14
click at [158, 99] on input "3,890.85" at bounding box center [169, 98] width 43 height 14
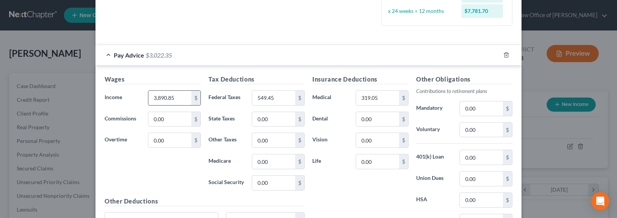
click at [158, 98] on input "3,890.85" at bounding box center [169, 98] width 43 height 14
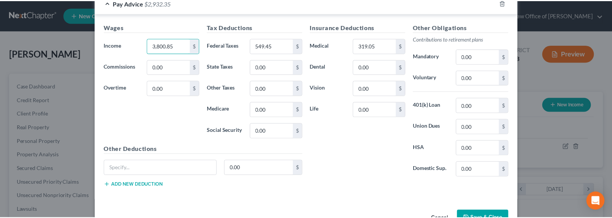
scroll to position [264, 0]
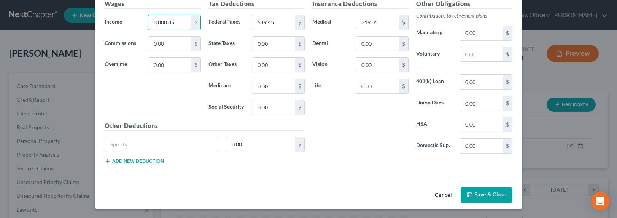
type input "3,800.85"
click at [478, 192] on button "Save & Close" at bounding box center [487, 195] width 52 height 16
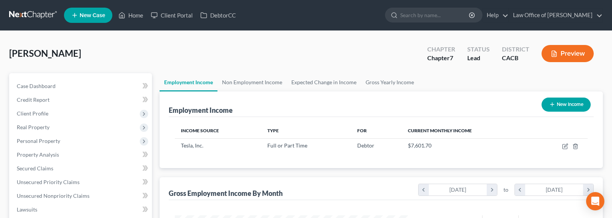
scroll to position [241, 0]
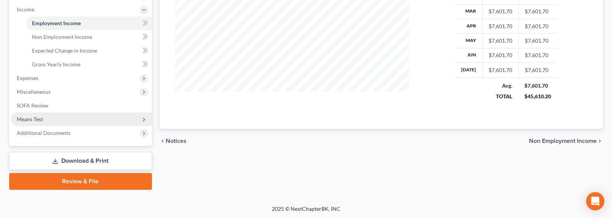
click at [38, 116] on span "Means Test" at bounding box center [30, 119] width 26 height 6
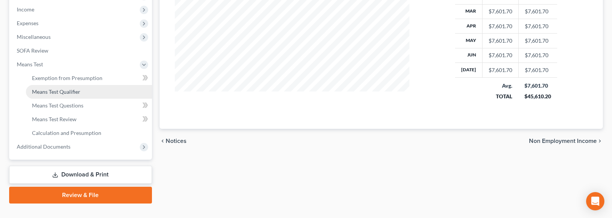
click at [53, 91] on span "Means Test Qualifier" at bounding box center [56, 91] width 48 height 6
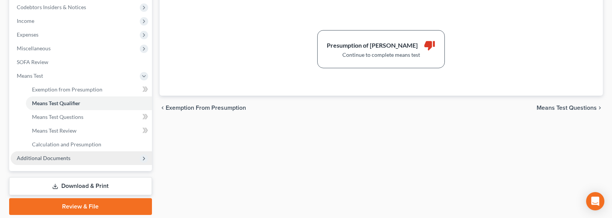
scroll to position [255, 0]
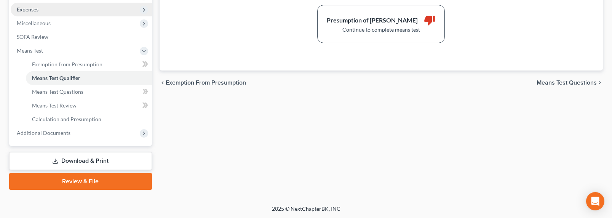
click at [30, 11] on span "Expenses" at bounding box center [28, 9] width 22 height 6
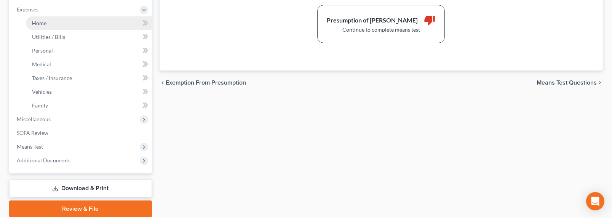
click at [51, 28] on link "Home" at bounding box center [89, 23] width 126 height 14
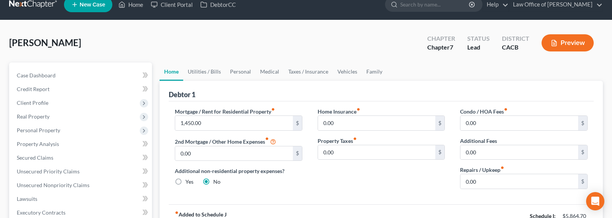
scroll to position [17, 0]
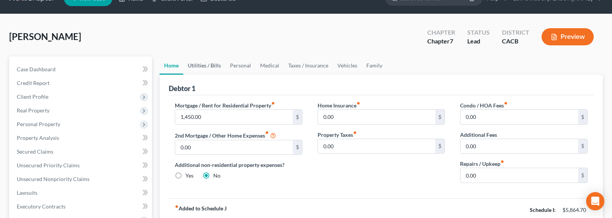
click at [207, 62] on link "Utilities / Bills" at bounding box center [204, 65] width 42 height 18
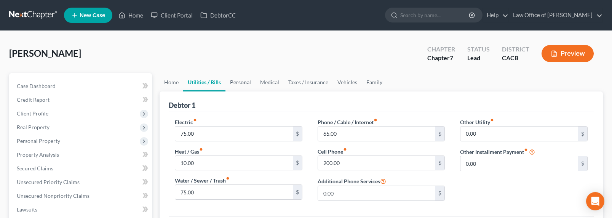
click at [236, 84] on link "Personal" at bounding box center [240, 82] width 30 height 18
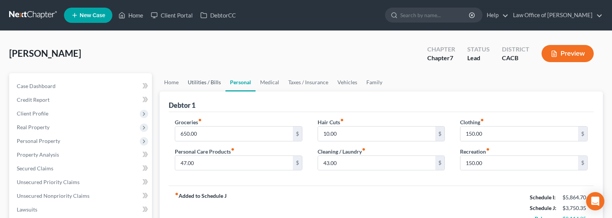
click at [201, 81] on link "Utilities / Bills" at bounding box center [204, 82] width 42 height 18
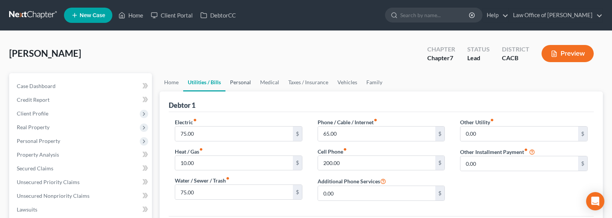
click at [245, 85] on link "Personal" at bounding box center [240, 82] width 30 height 18
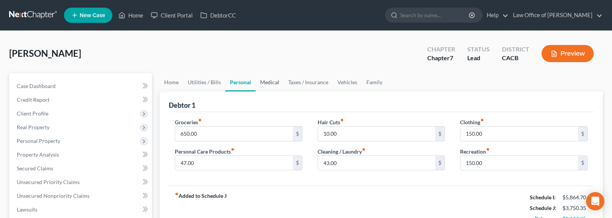
click at [262, 84] on link "Medical" at bounding box center [269, 82] width 28 height 18
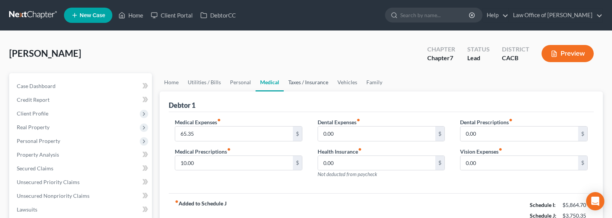
click at [293, 85] on link "Taxes / Insurance" at bounding box center [308, 82] width 49 height 18
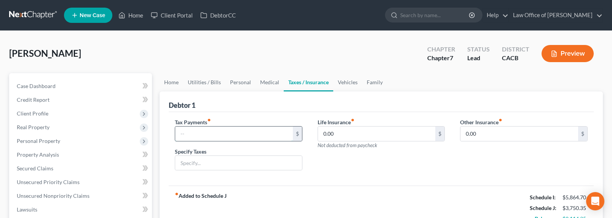
click at [182, 135] on input "text" at bounding box center [234, 133] width 118 height 14
type input "500"
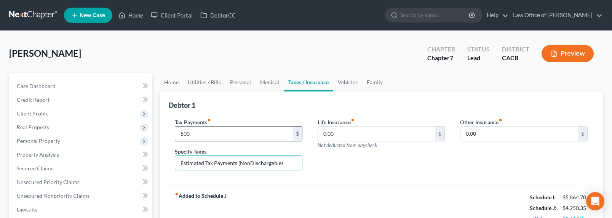
type input "Estimated Tax Payments (NonDischargeble)"
click at [354, 78] on link "Vehicles" at bounding box center [347, 82] width 29 height 18
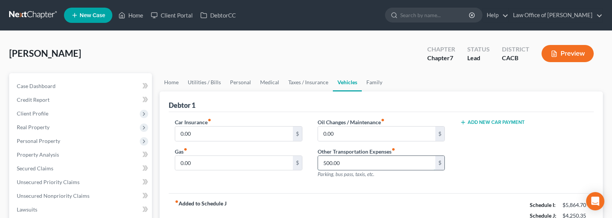
click at [340, 162] on input "500.00" at bounding box center [377, 163] width 118 height 14
click at [365, 82] on link "Family" at bounding box center [374, 82] width 25 height 18
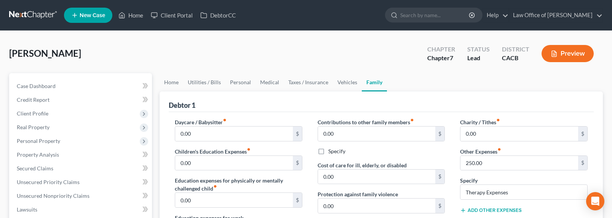
click at [59, 59] on div "[PERSON_NAME] Upgraded Chapter Chapter 7 Status Lead District CACB Preview" at bounding box center [305, 56] width 593 height 33
click at [336, 82] on link "Vehicles" at bounding box center [347, 82] width 29 height 18
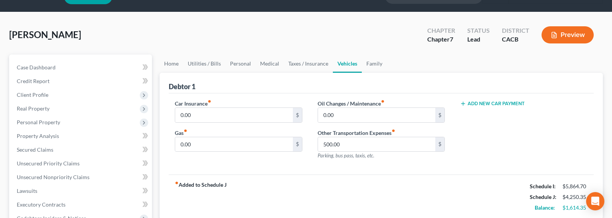
scroll to position [35, 0]
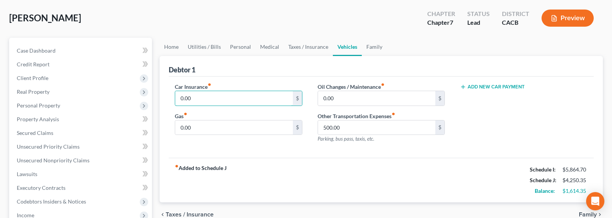
drag, startPoint x: 215, startPoint y: 100, endPoint x: 172, endPoint y: 105, distance: 43.4
click at [169, 102] on div "Car Insurance fiber_manual_record 0.00 $ Gas fiber_manual_record 0.00 $" at bounding box center [238, 116] width 143 height 66
click at [196, 128] on input "0.00" at bounding box center [234, 127] width 118 height 14
click at [197, 127] on input "0.00" at bounding box center [234, 127] width 118 height 14
drag, startPoint x: 342, startPoint y: 125, endPoint x: 356, endPoint y: 129, distance: 14.1
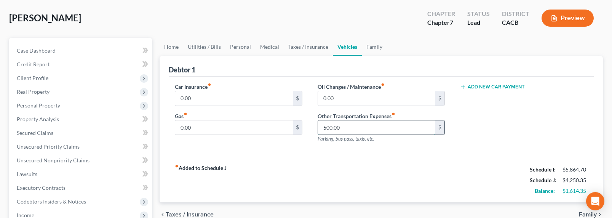
click at [356, 129] on input "500.00" at bounding box center [377, 127] width 118 height 14
drag, startPoint x: 234, startPoint y: 95, endPoint x: 191, endPoint y: 97, distance: 43.8
click at [191, 97] on input "0.00" at bounding box center [234, 98] width 118 height 14
type input "250"
type input "450"
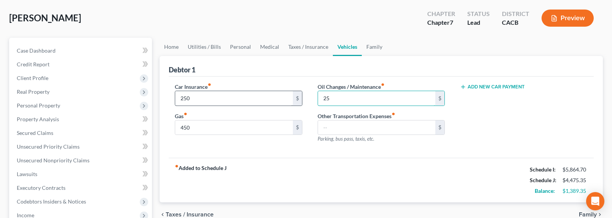
type input "25"
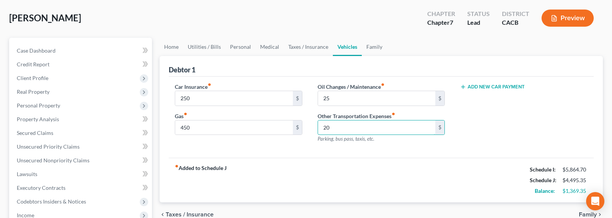
type input "20"
click at [499, 121] on div "Add New Car Payment" at bounding box center [523, 116] width 143 height 66
click at [368, 46] on link "Family" at bounding box center [374, 47] width 25 height 18
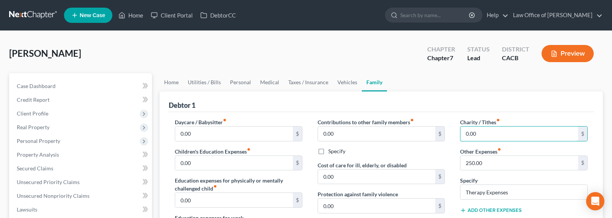
drag, startPoint x: 491, startPoint y: 136, endPoint x: 448, endPoint y: 135, distance: 43.8
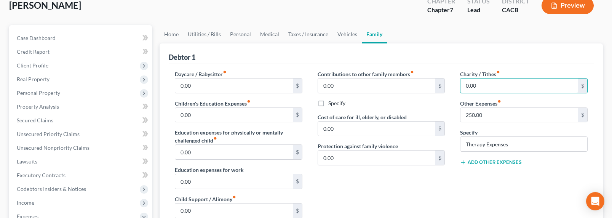
scroll to position [48, 0]
click at [477, 161] on button "Add Other Expenses" at bounding box center [491, 162] width 62 height 6
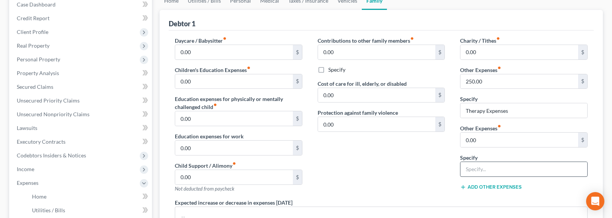
scroll to position [120, 0]
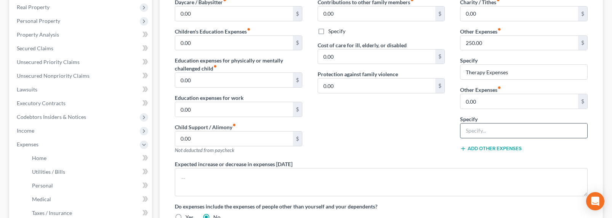
click at [480, 129] on input "text" at bounding box center [523, 130] width 127 height 14
type input "Pet Care/Vet expense"
drag, startPoint x: 480, startPoint y: 102, endPoint x: 476, endPoint y: 100, distance: 4.0
click at [476, 100] on input "0.00" at bounding box center [519, 101] width 118 height 14
type input "120"
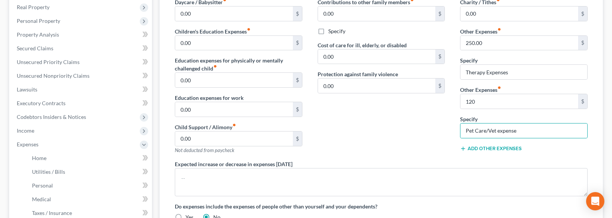
click at [408, 115] on div "Contributions to other family members fiber_manual_record 0.00 $ Specify Cost o…" at bounding box center [381, 79] width 143 height 162
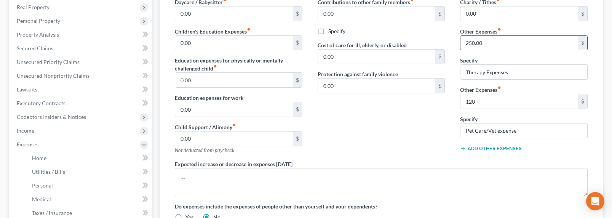
drag, startPoint x: 486, startPoint y: 42, endPoint x: 479, endPoint y: 45, distance: 7.6
click at [486, 42] on input "250.00" at bounding box center [519, 43] width 118 height 14
click at [476, 44] on input "250.00" at bounding box center [519, 43] width 118 height 14
click at [469, 43] on input "250.00" at bounding box center [519, 43] width 118 height 14
drag, startPoint x: 469, startPoint y: 43, endPoint x: 461, endPoint y: 42, distance: 7.6
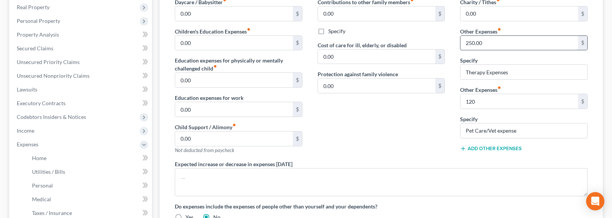
click at [461, 42] on input "250.00" at bounding box center [519, 43] width 118 height 14
click at [468, 41] on input "350" at bounding box center [519, 43] width 118 height 14
type input "350"
click at [430, 35] on div "Contributions to other family members fiber_manual_record 0.00 $ Specify Cost o…" at bounding box center [381, 79] width 143 height 162
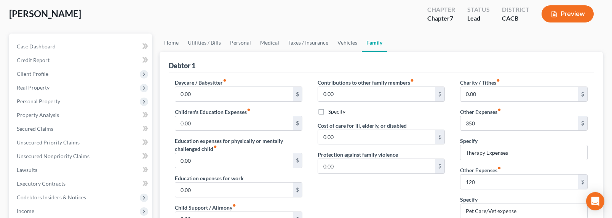
scroll to position [30, 0]
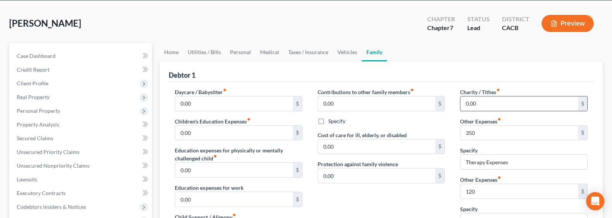
click at [483, 104] on input "0.00" at bounding box center [519, 103] width 118 height 14
type input "100"
click at [486, 82] on div "Daycare / Babysitter fiber_manual_record 0.00 $ Children's Education Expenses f…" at bounding box center [381, 204] width 425 height 244
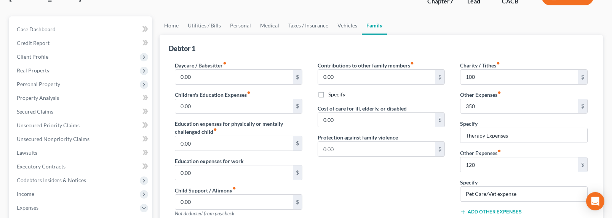
scroll to position [27, 0]
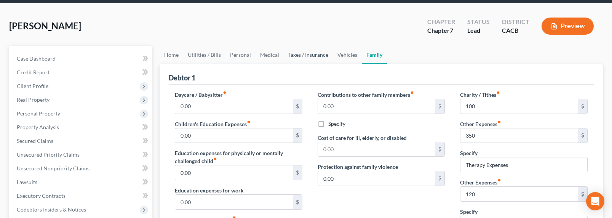
click at [311, 56] on link "Taxes / Insurance" at bounding box center [308, 55] width 49 height 18
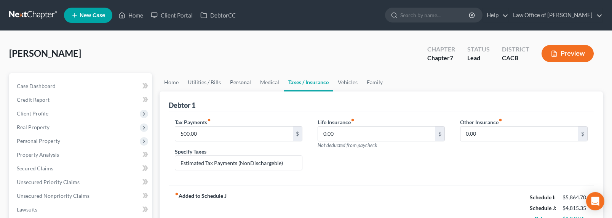
click at [238, 82] on link "Personal" at bounding box center [240, 82] width 30 height 18
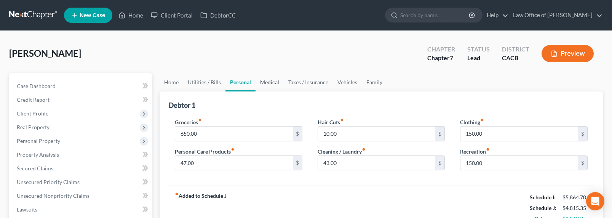
click at [272, 81] on link "Medical" at bounding box center [269, 82] width 28 height 18
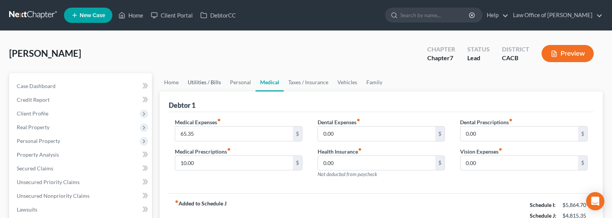
click at [198, 81] on link "Utilities / Bills" at bounding box center [204, 82] width 42 height 18
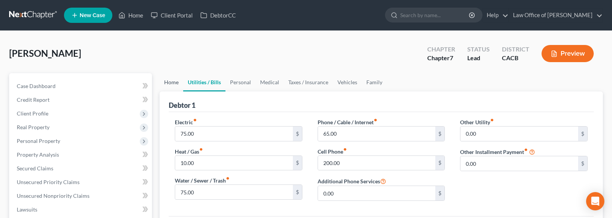
click at [172, 81] on link "Home" at bounding box center [171, 82] width 24 height 18
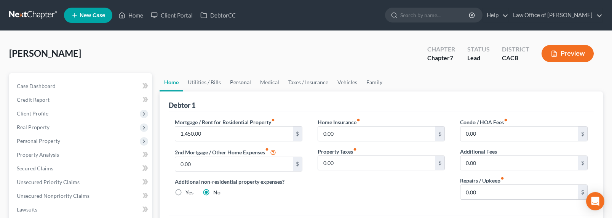
click at [235, 80] on link "Personal" at bounding box center [240, 82] width 30 height 18
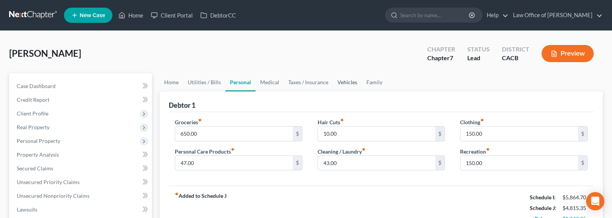
click at [339, 81] on link "Vehicles" at bounding box center [347, 82] width 29 height 18
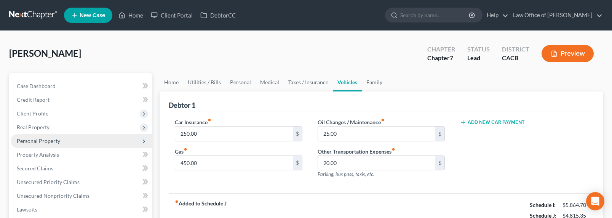
click at [32, 137] on span "Personal Property" at bounding box center [38, 140] width 43 height 6
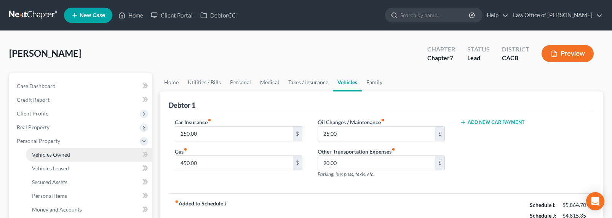
click at [48, 154] on span "Vehicles Owned" at bounding box center [51, 154] width 38 height 6
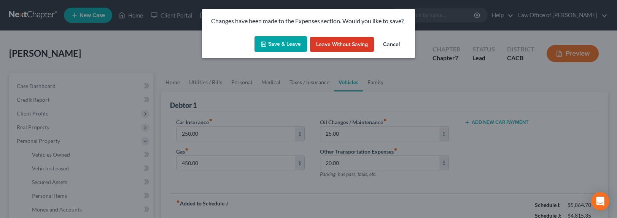
click at [276, 43] on button "Save & Leave" at bounding box center [281, 44] width 53 height 16
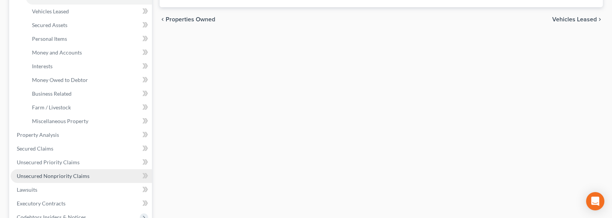
scroll to position [163, 0]
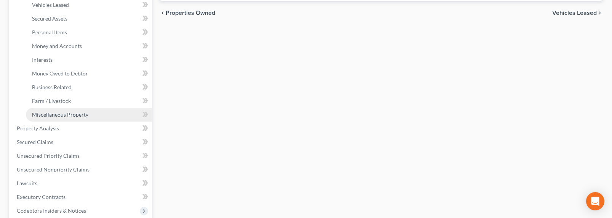
click at [64, 112] on span "Miscellaneous Property" at bounding box center [60, 114] width 56 height 6
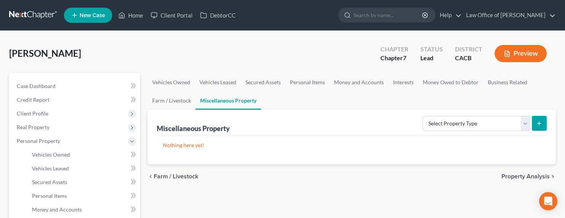
drag, startPoint x: 145, startPoint y: 56, endPoint x: 62, endPoint y: 32, distance: 85.9
click at [145, 56] on div "[PERSON_NAME] Upgraded Chapter Chapter 7 Status Lead District CACB Preview" at bounding box center [282, 56] width 547 height 33
